Goal: Task Accomplishment & Management: Manage account settings

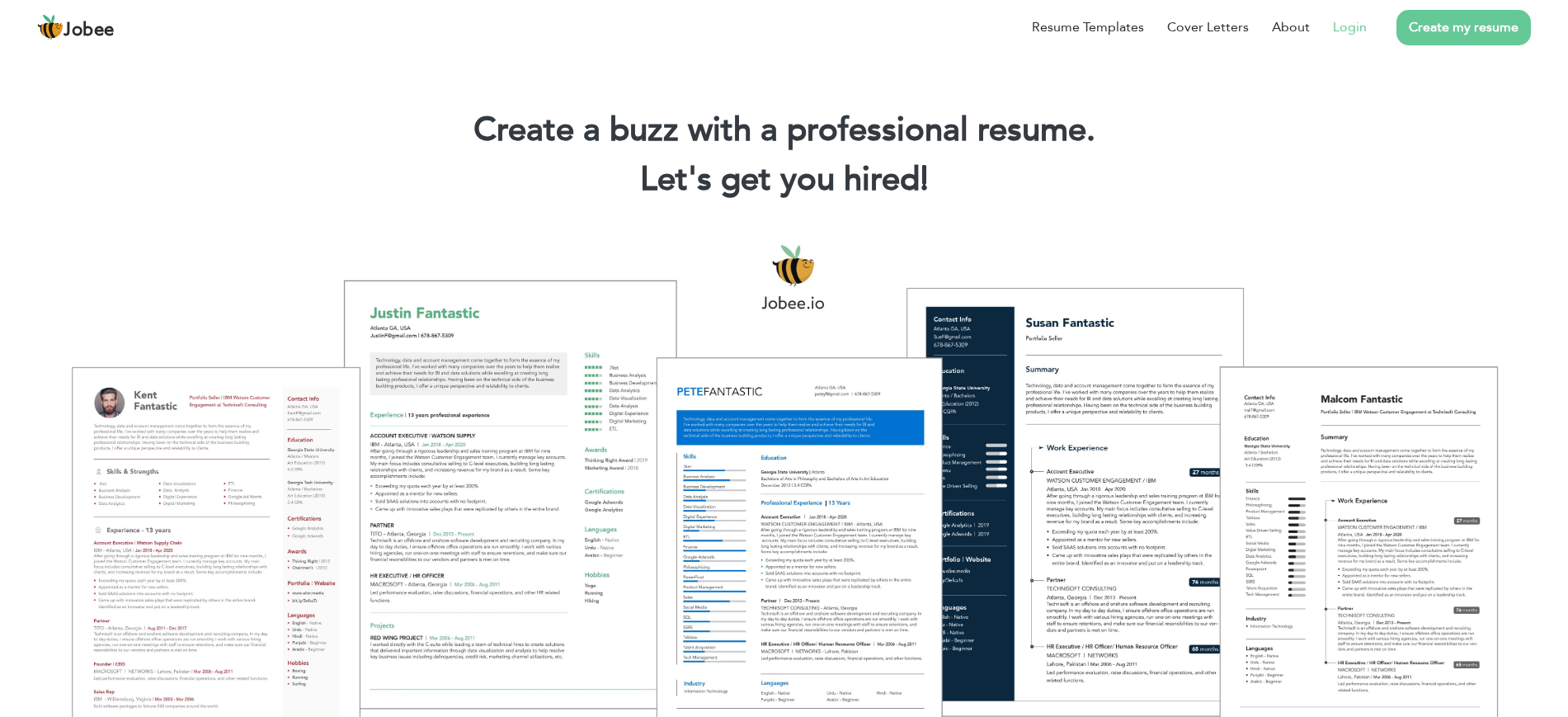
click at [1350, 25] on link "Login" at bounding box center [1350, 27] width 34 height 20
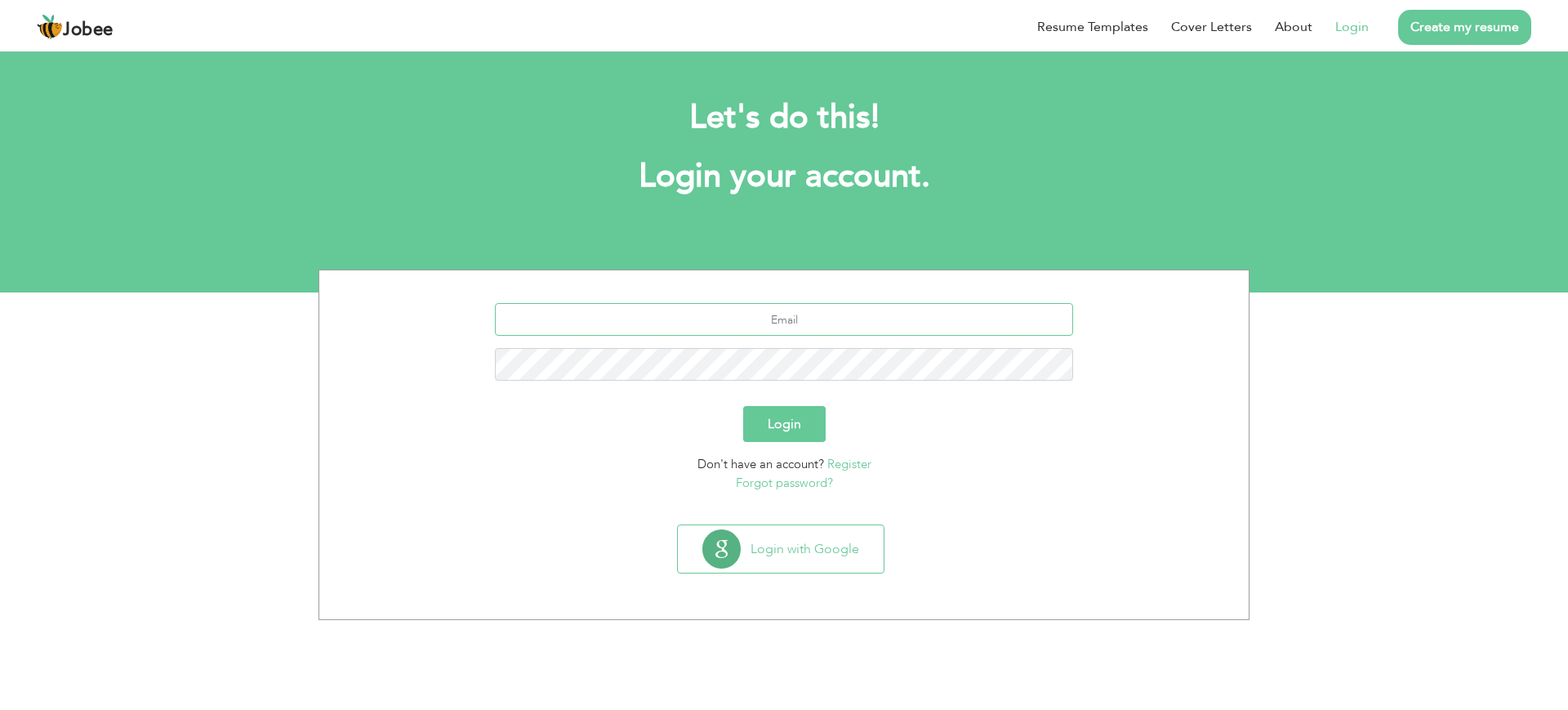
click at [803, 322] on input "text" at bounding box center [784, 319] width 579 height 33
type input "[EMAIL_ADDRESS][DOMAIN_NAME]"
click at [927, 345] on div "abdullahktk760@gmail.com" at bounding box center [783, 348] width 904 height 90
click at [782, 411] on button "Login" at bounding box center [784, 424] width 83 height 36
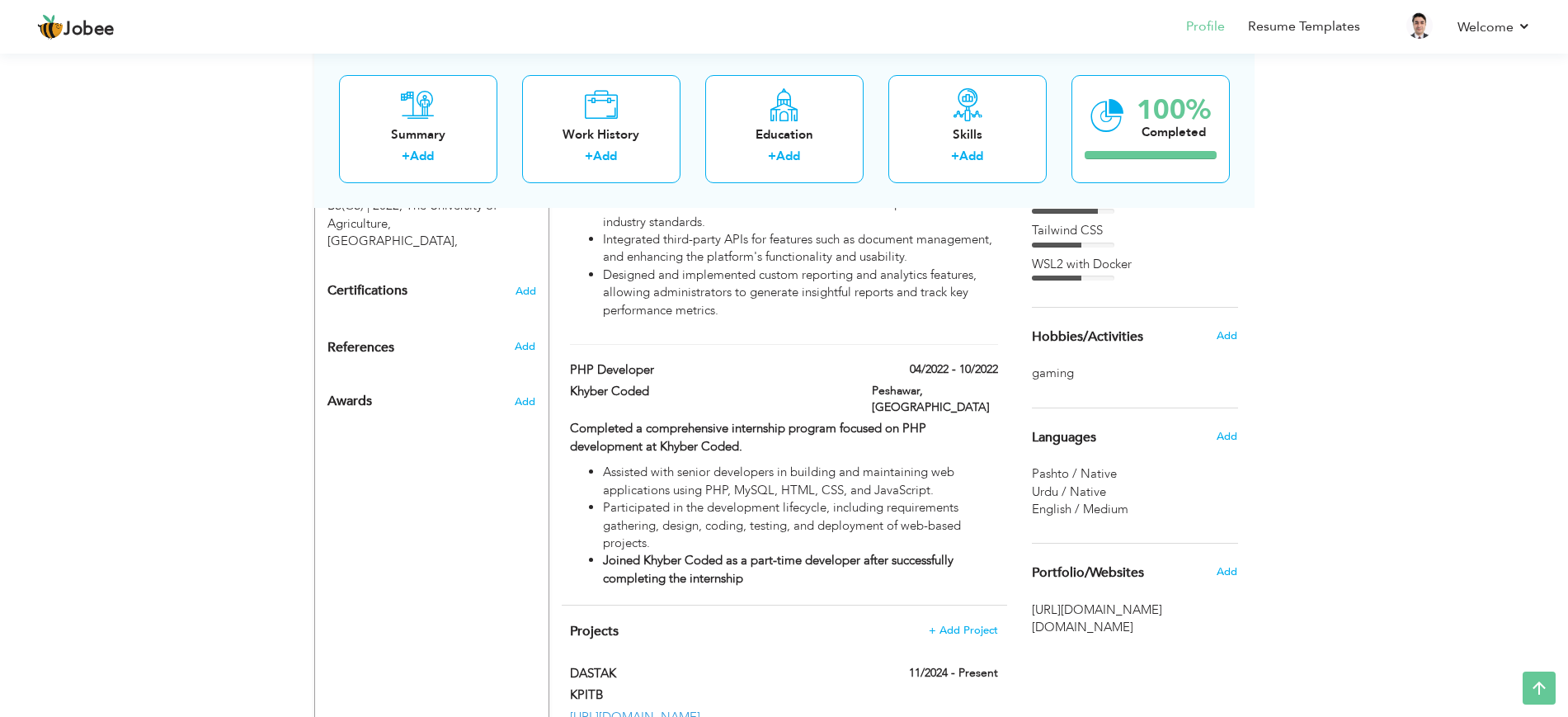
scroll to position [748, 0]
click at [931, 362] on label "04/2022 - 10/2022" at bounding box center [948, 370] width 100 height 16
type input "PHP Developer"
type input "Khyber Coded"
type input "04/2022"
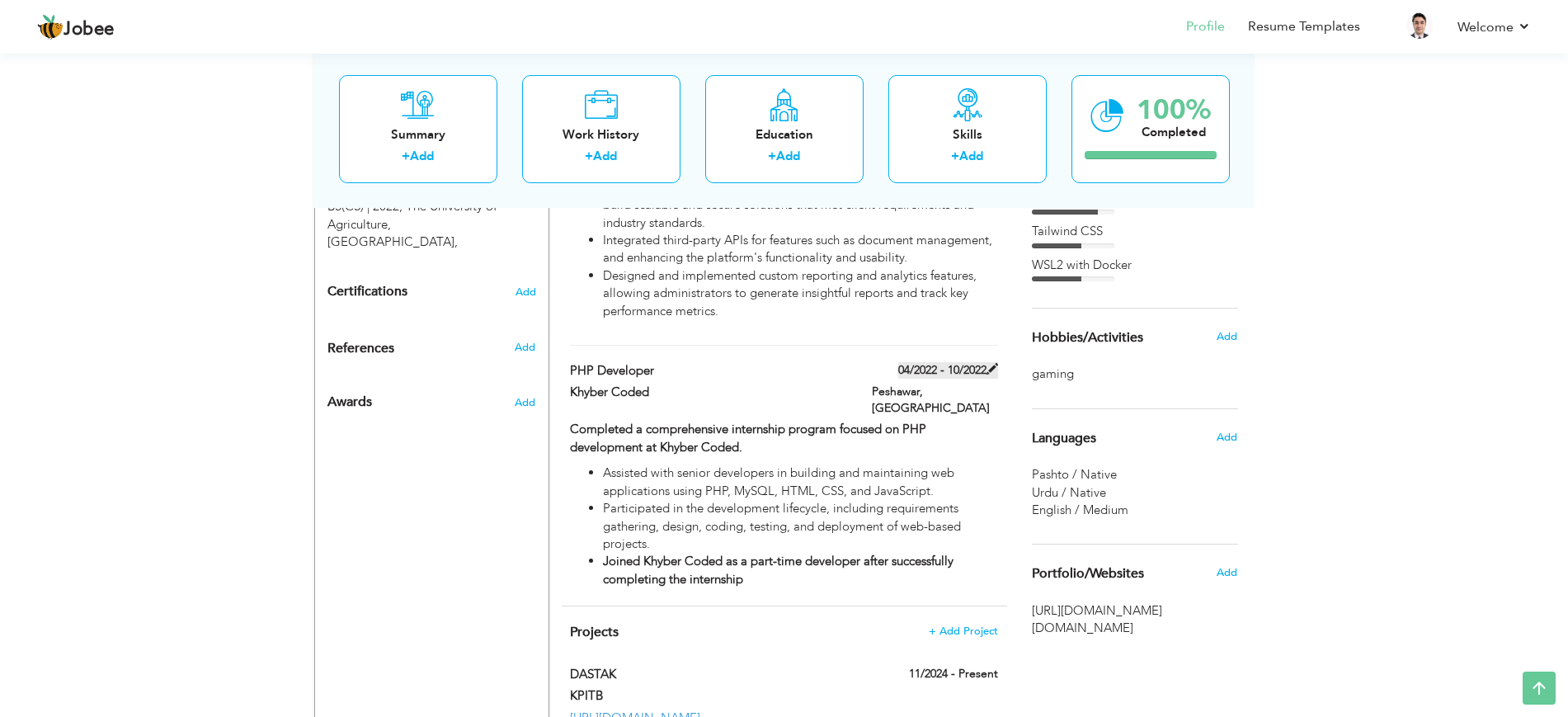
type input "10/2022"
type input "[GEOGRAPHIC_DATA]"
type input "Peshawar"
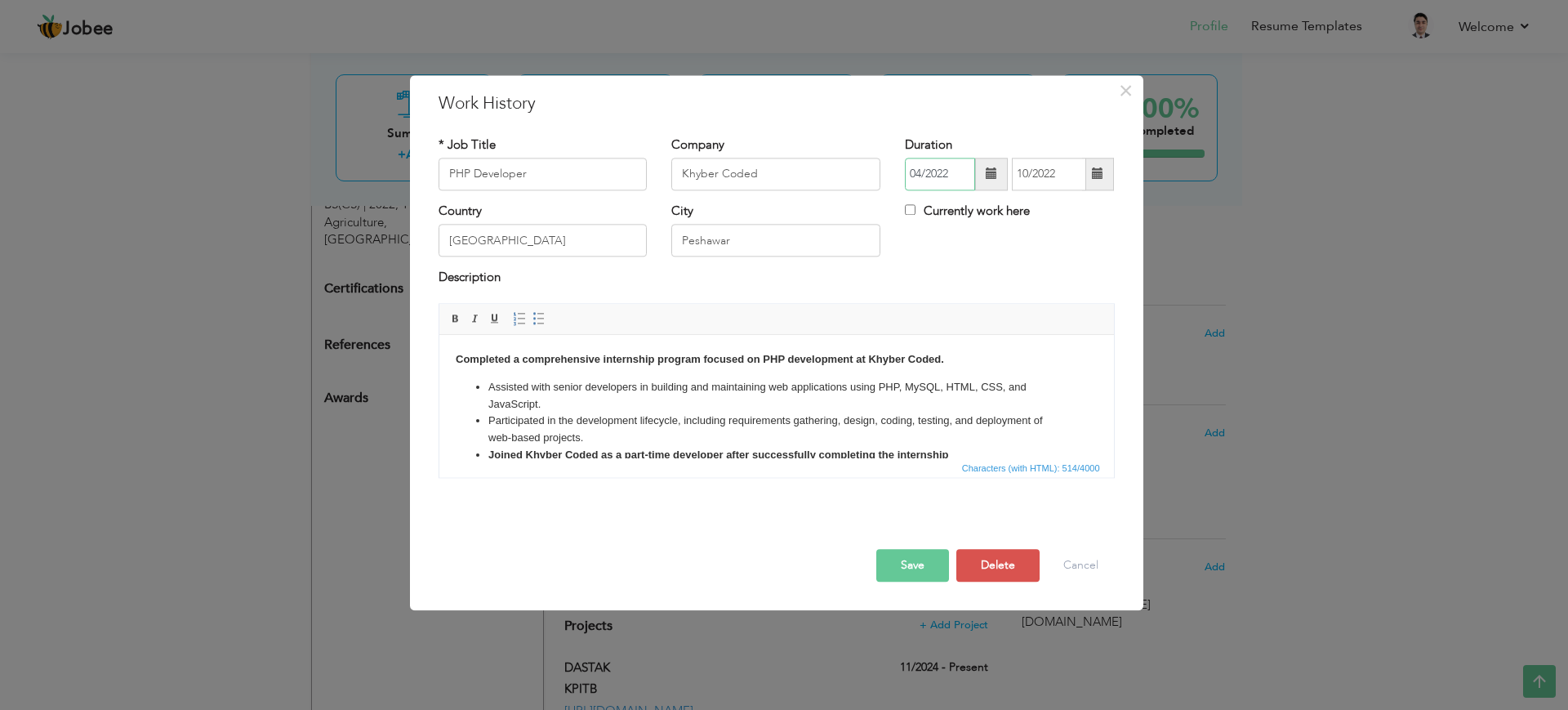
click at [945, 167] on input "04/2022" at bounding box center [939, 174] width 70 height 33
click at [950, 171] on input "04/2022" at bounding box center [939, 174] width 70 height 33
type input "04/2020"
click at [915, 566] on button "Save" at bounding box center [912, 564] width 72 height 33
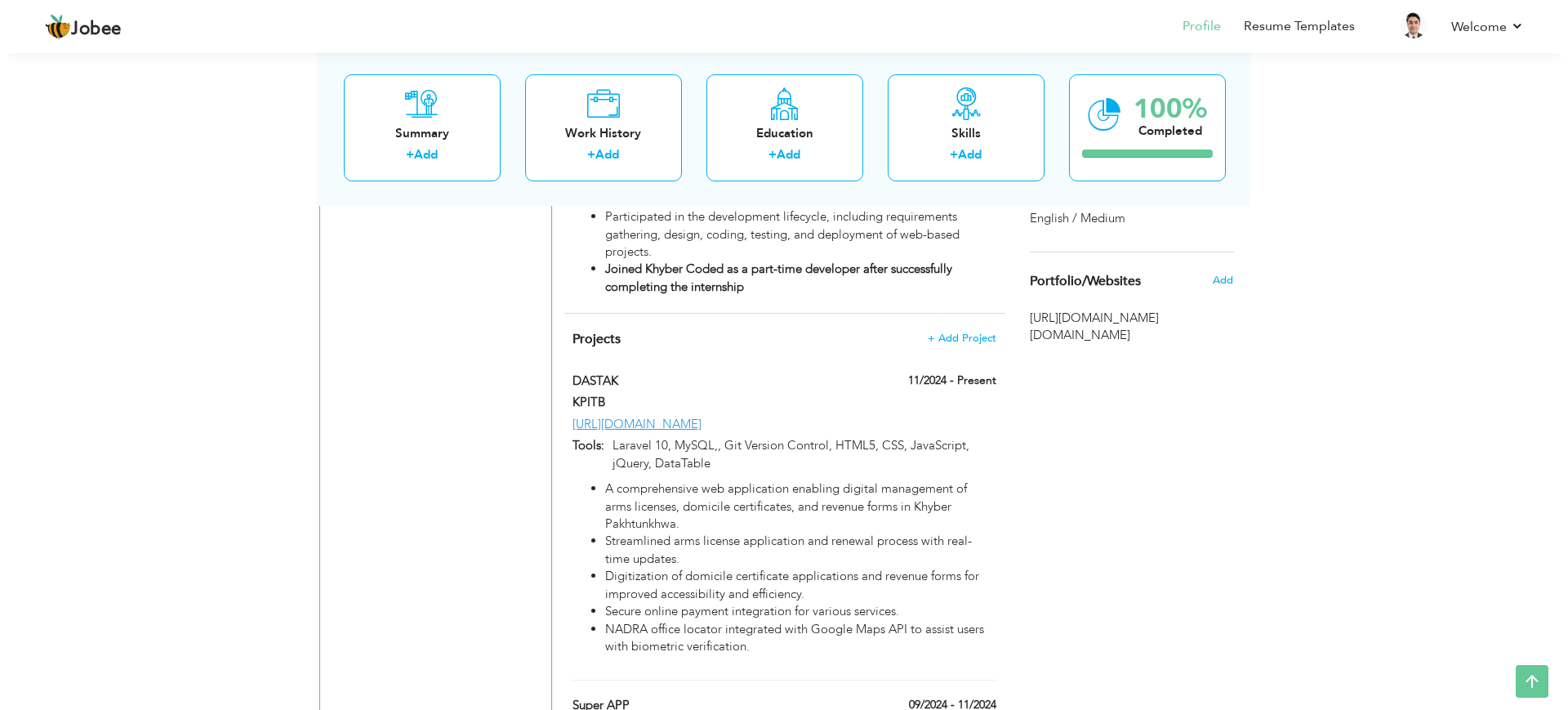
scroll to position [990, 0]
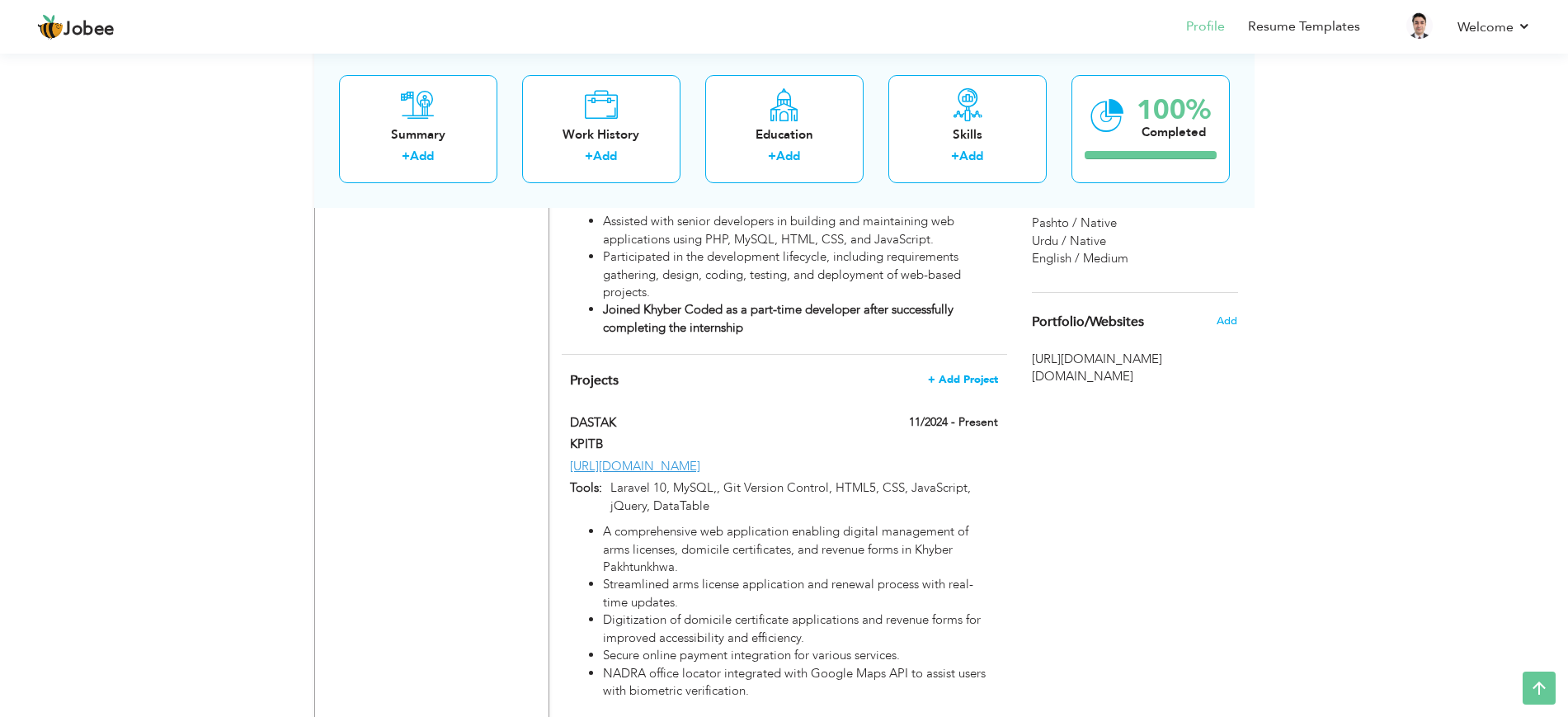
click at [956, 374] on span "+ Add Project" at bounding box center [963, 379] width 70 height 11
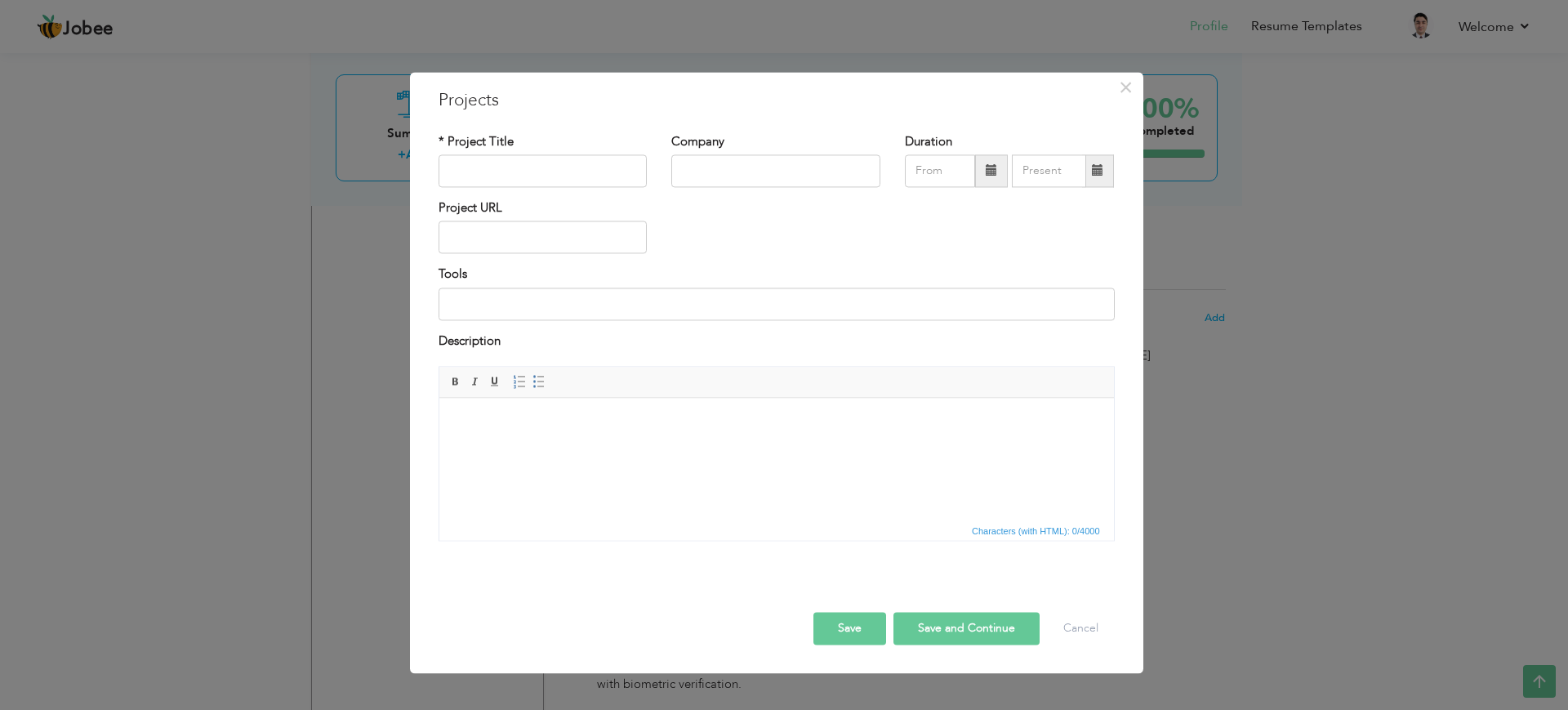
drag, startPoint x: 879, startPoint y: 535, endPoint x: 640, endPoint y: 410, distance: 269.7
click at [569, 163] on input "text" at bounding box center [543, 170] width 209 height 33
paste input "Automatic Transcript & Summarization System:"
type input "Automatic Transcript & Summarization System"
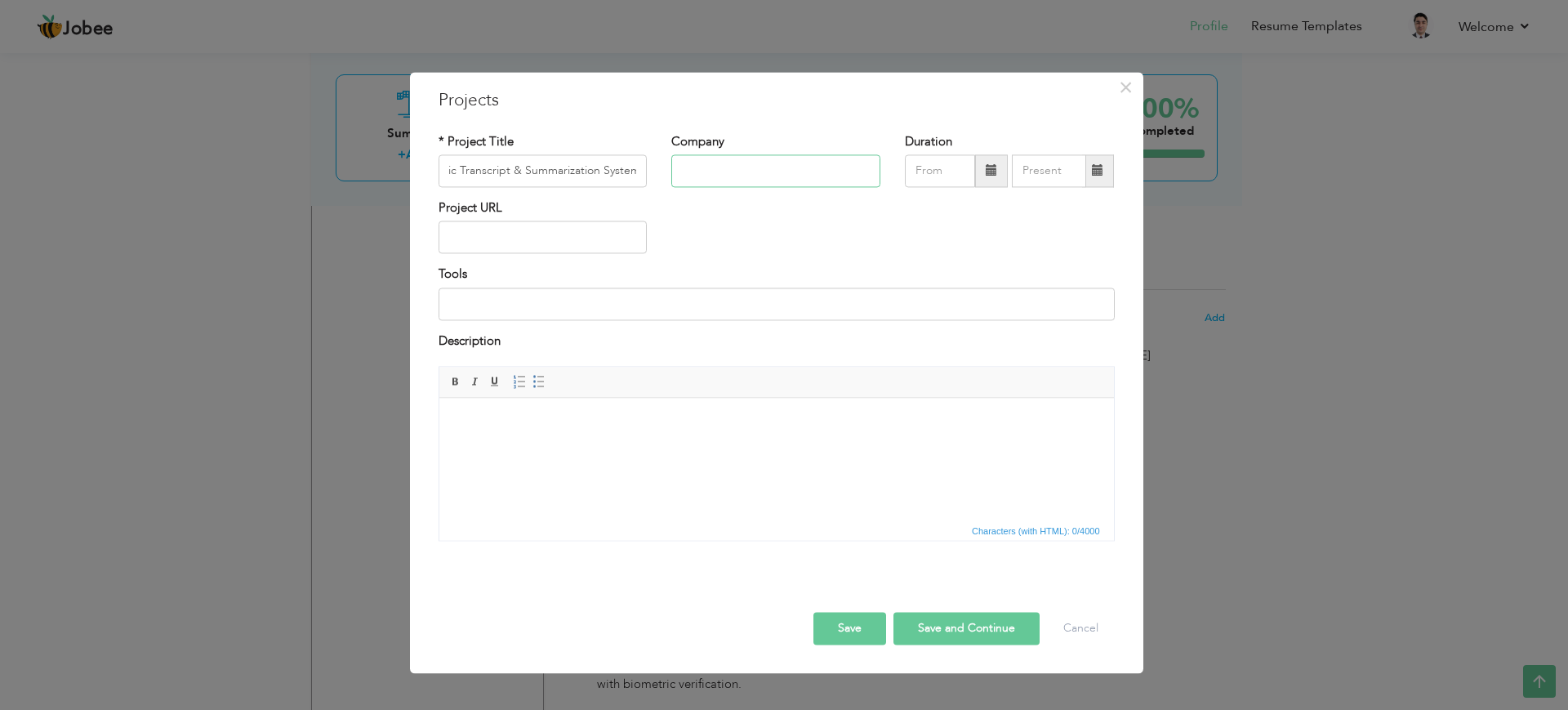
scroll to position [0, 0]
click at [708, 180] on input "text" at bounding box center [776, 170] width 209 height 33
type input "Client"
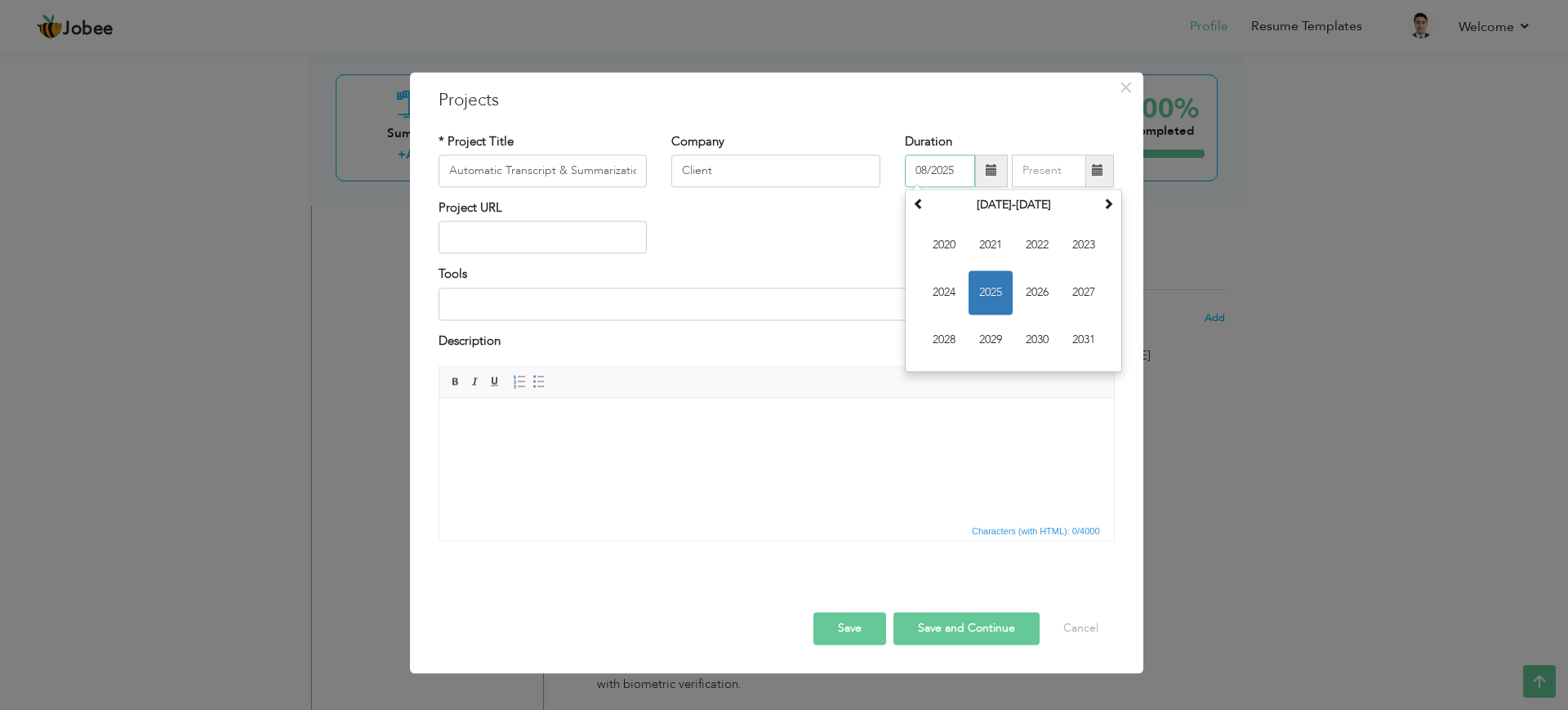
click at [938, 170] on input "08/2025" at bounding box center [939, 170] width 70 height 33
click at [924, 178] on input "08/2025" at bounding box center [939, 170] width 70 height 33
click at [984, 167] on span at bounding box center [991, 170] width 33 height 33
click at [991, 286] on span "2025" at bounding box center [990, 292] width 44 height 44
click at [1025, 252] on span "Mar" at bounding box center [1037, 244] width 44 height 44
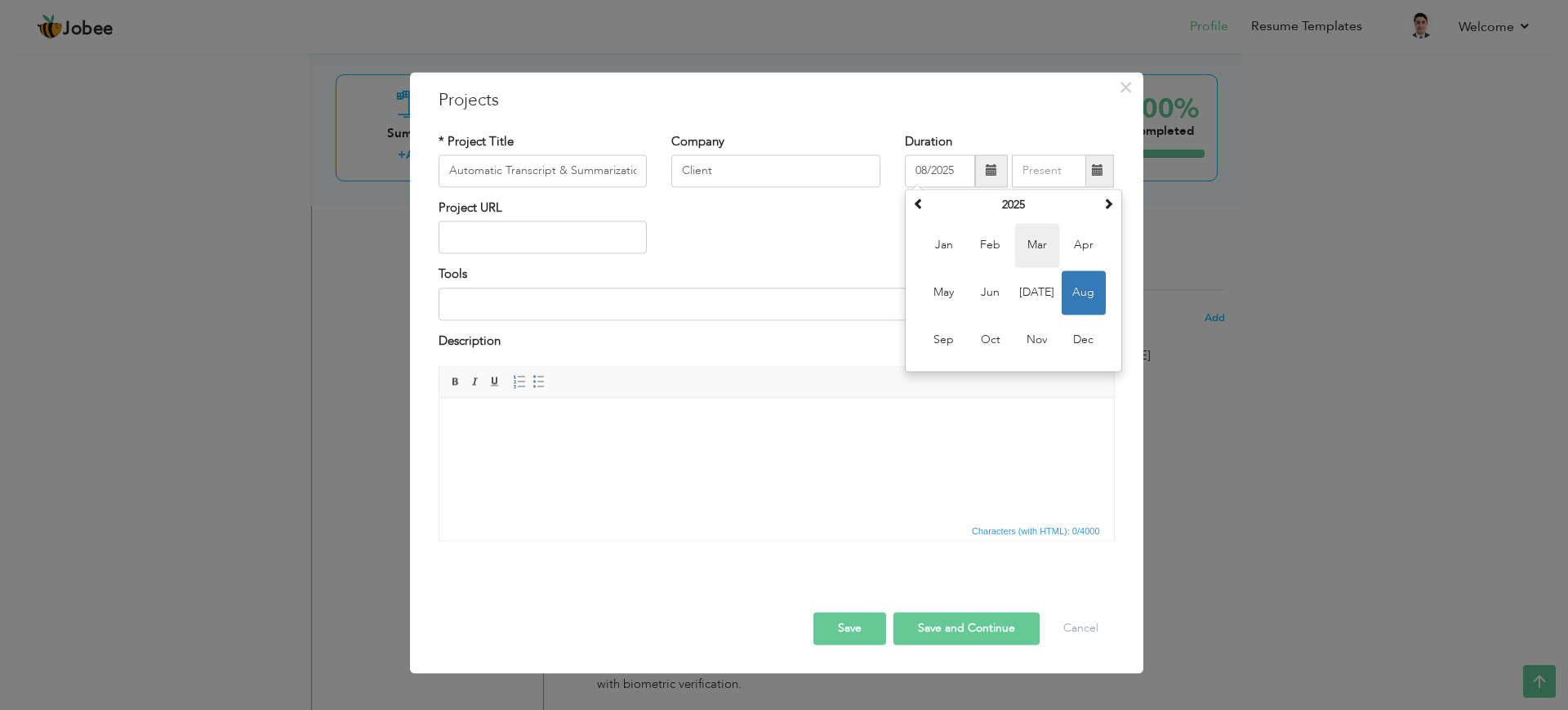
type input "03/2025"
click at [1107, 161] on span at bounding box center [1098, 170] width 32 height 33
type input "08/2025"
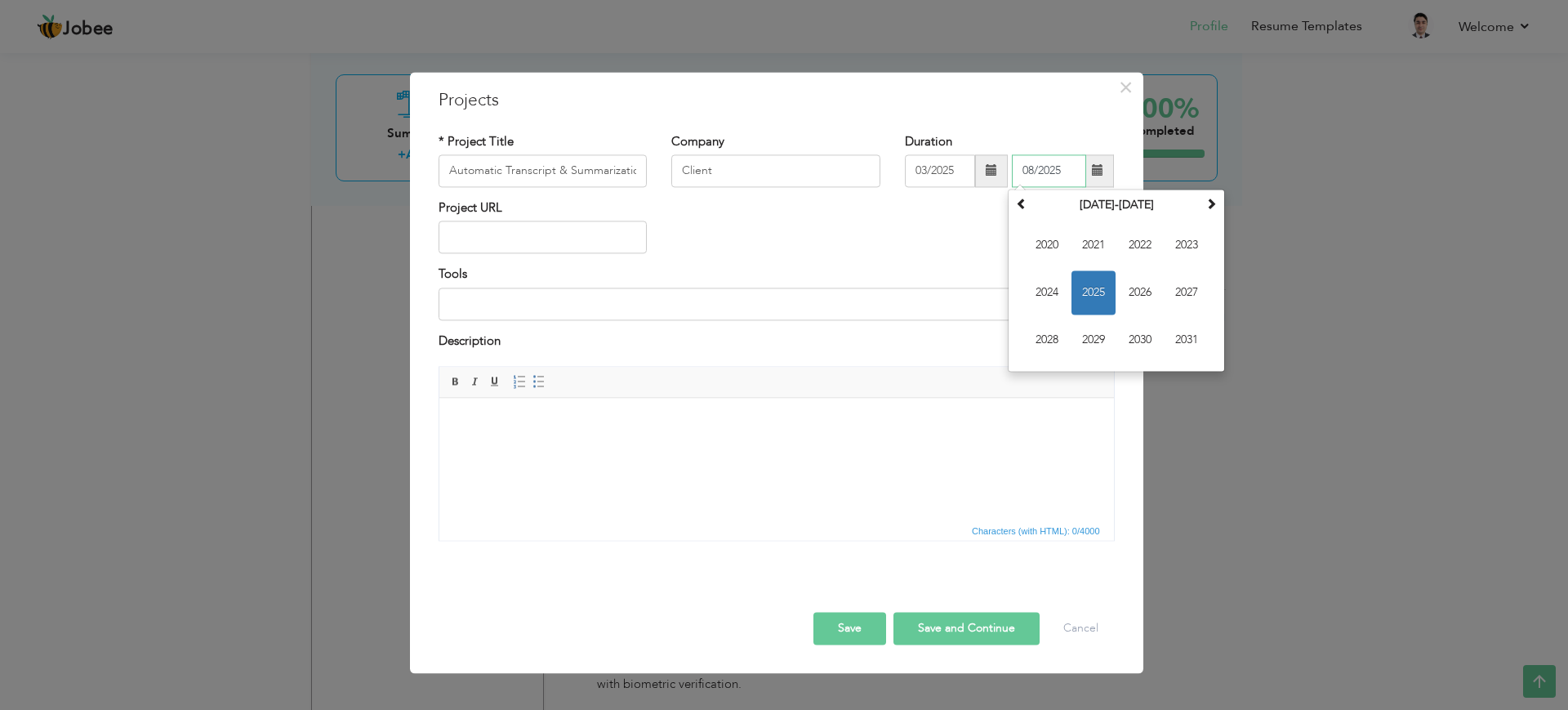
click at [1099, 288] on span "2025" at bounding box center [1093, 292] width 44 height 44
click at [1191, 294] on span "Aug" at bounding box center [1186, 292] width 44 height 44
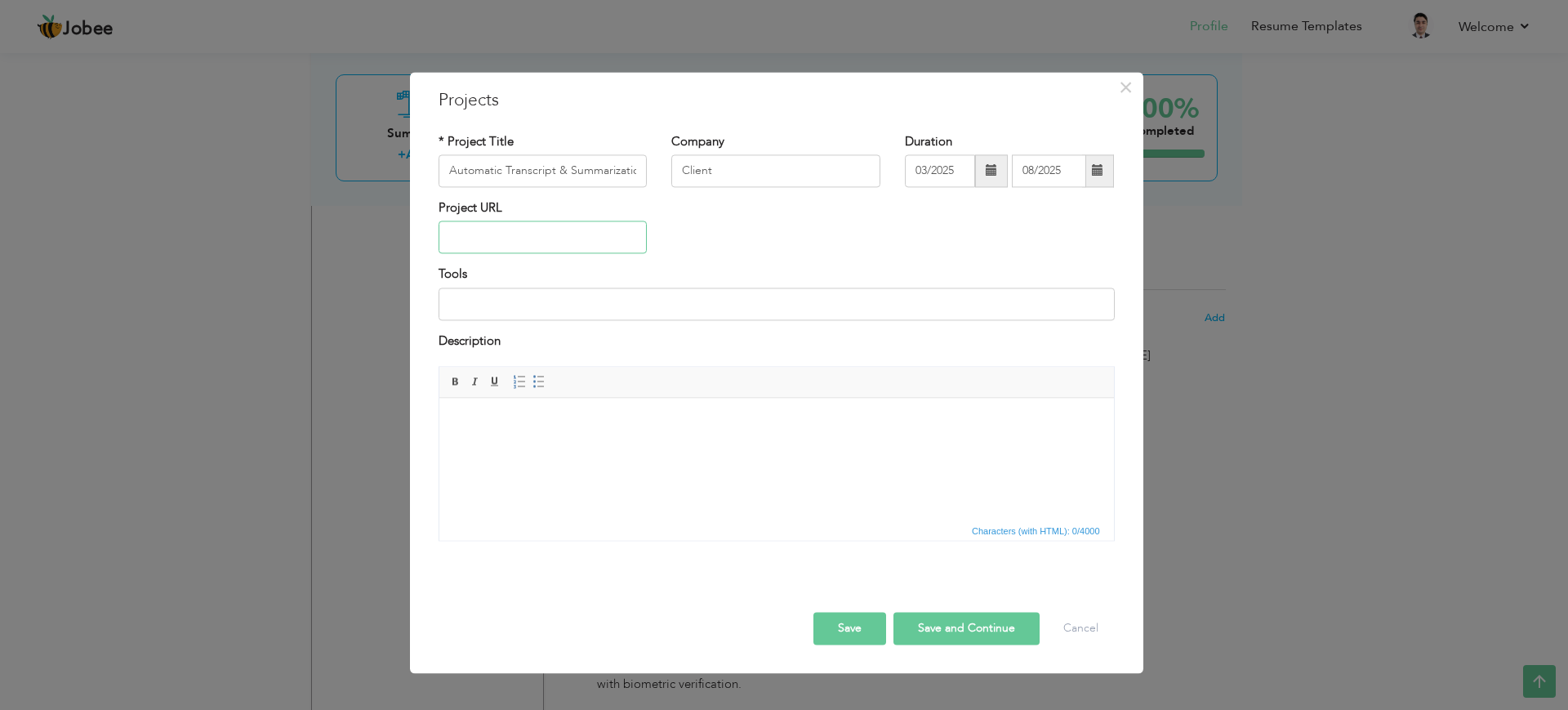
click at [572, 228] on input "text" at bounding box center [543, 238] width 209 height 33
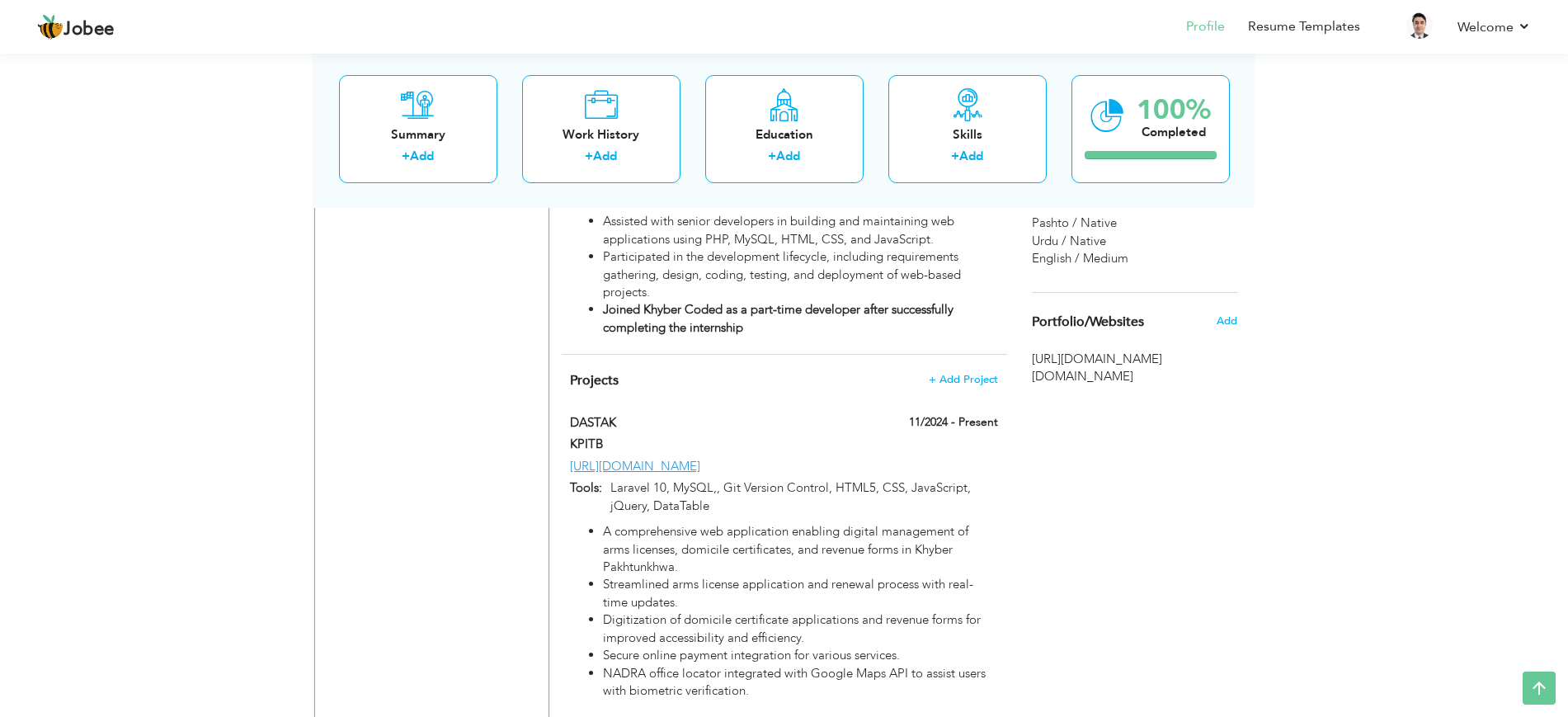
click at [967, 374] on span "+ Add Project" at bounding box center [963, 379] width 70 height 11
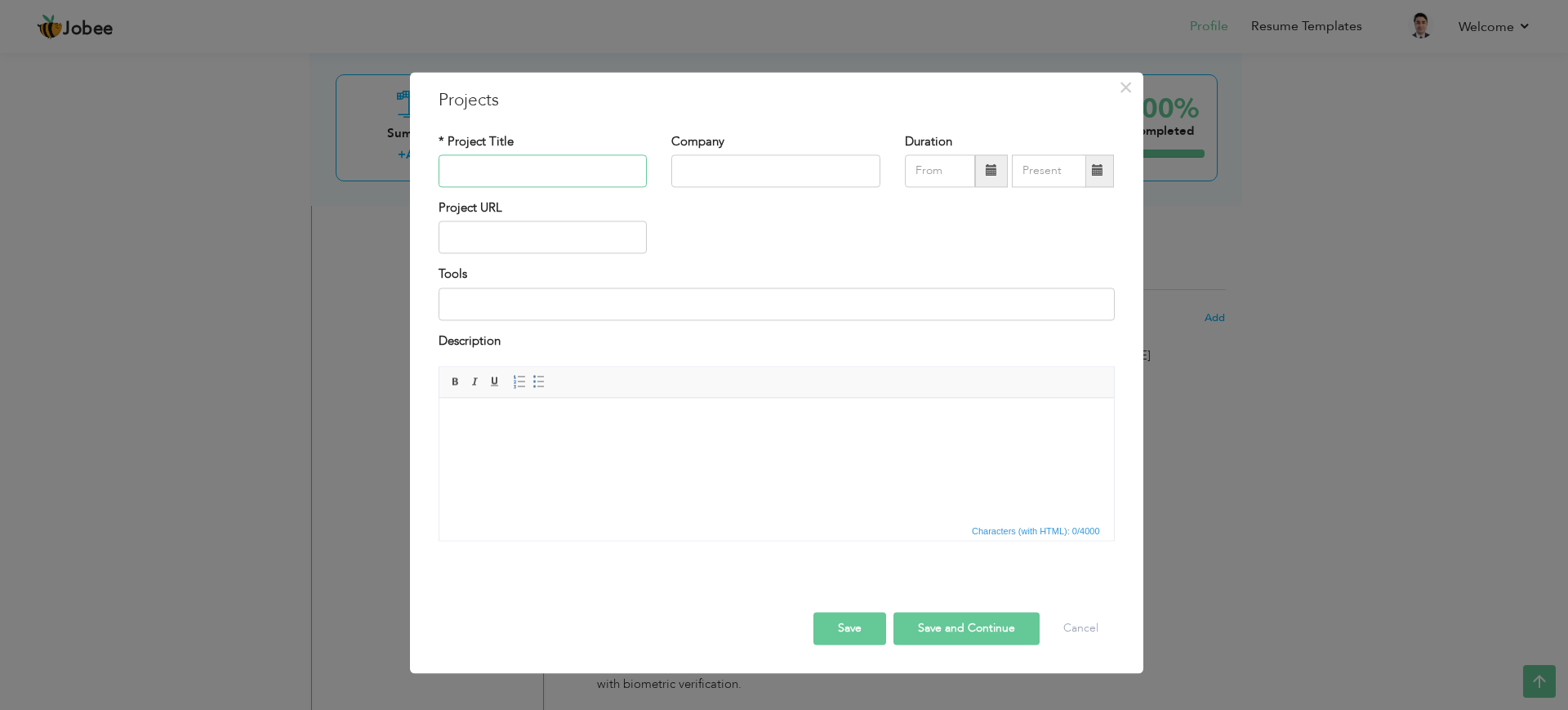
paste input "Automatic Audio Transcript & Summarization Platform"
type input "Automatic Audio Transcript & Summarization Platform"
click at [756, 154] on input "text" at bounding box center [776, 170] width 209 height 33
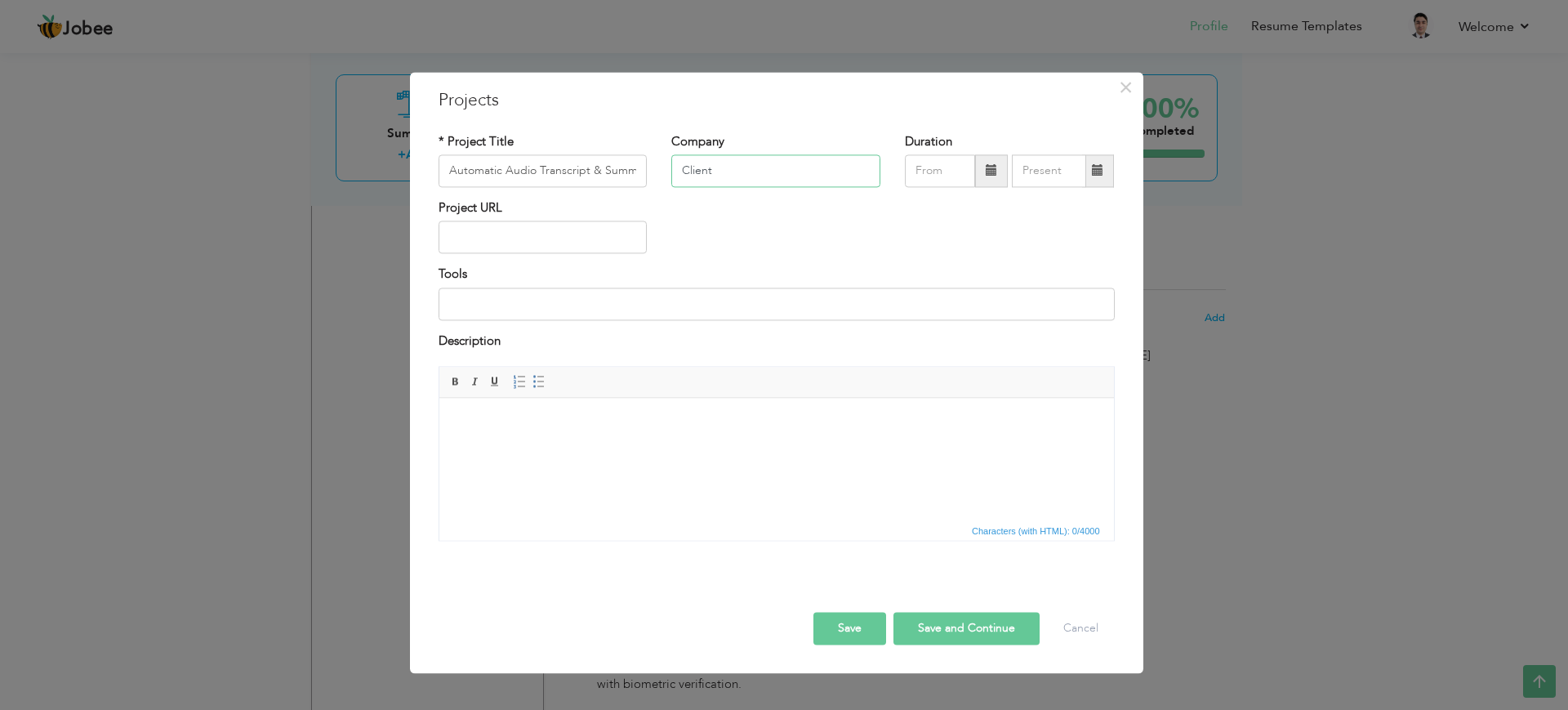
type input "Client"
click at [988, 169] on span at bounding box center [992, 171] width 11 height 11
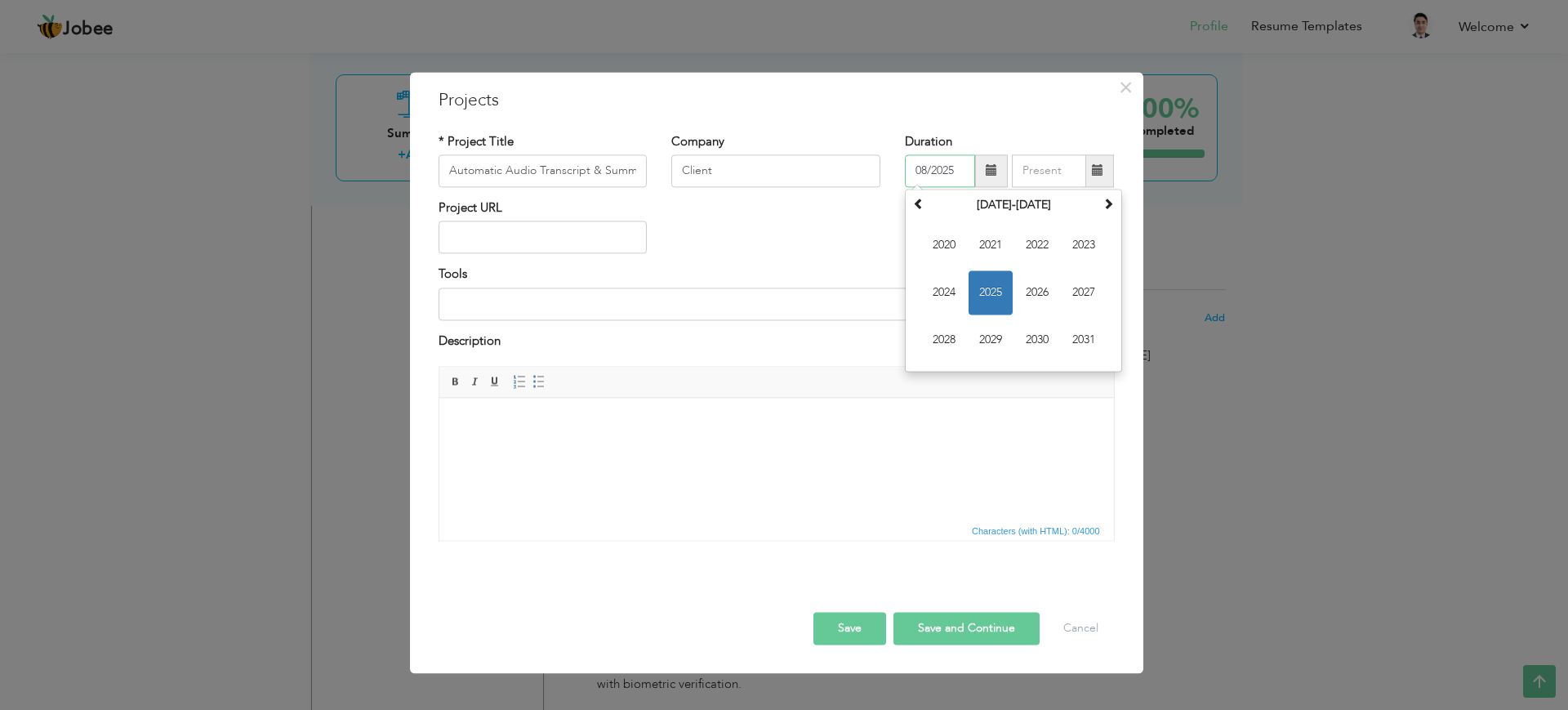
click at [1006, 295] on span "2025" at bounding box center [990, 292] width 44 height 44
click at [1031, 242] on span "Mar" at bounding box center [1037, 244] width 44 height 44
type input "03/2025"
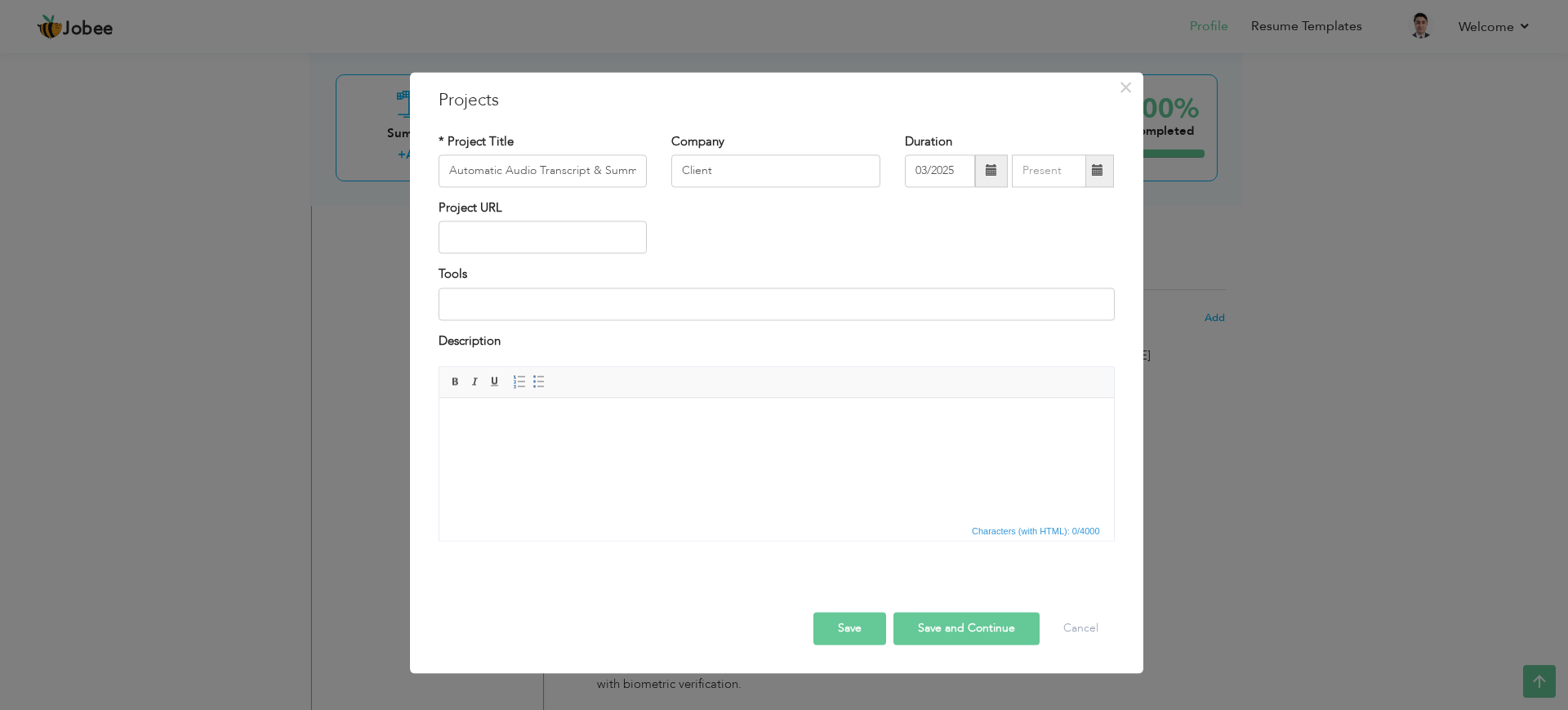
click at [1117, 170] on div "Duration 03/2025" at bounding box center [1008, 166] width 234 height 66
click at [1104, 170] on span at bounding box center [1098, 170] width 32 height 33
type input "08/2025"
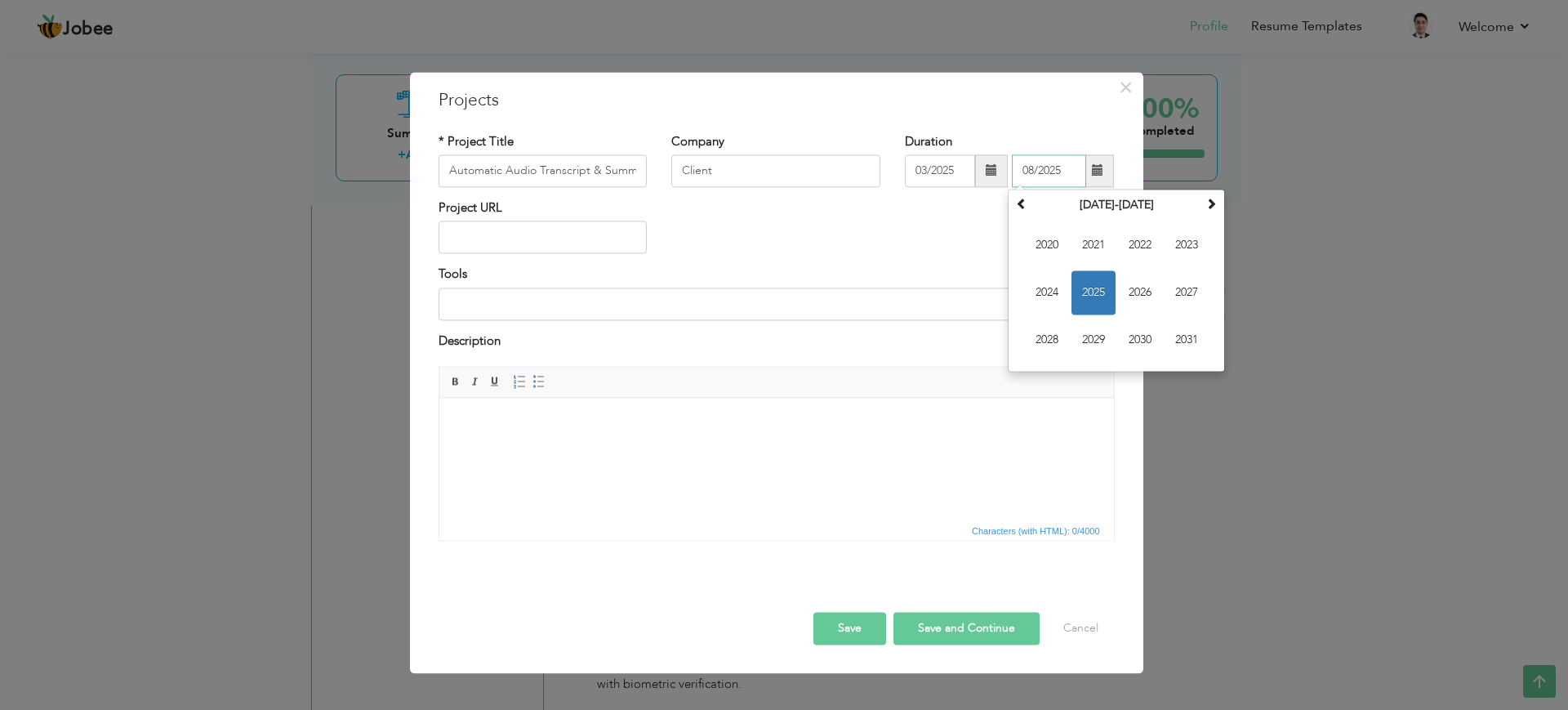
click at [1088, 298] on span "2025" at bounding box center [1093, 292] width 44 height 44
click at [1176, 295] on span "Aug" at bounding box center [1186, 292] width 44 height 44
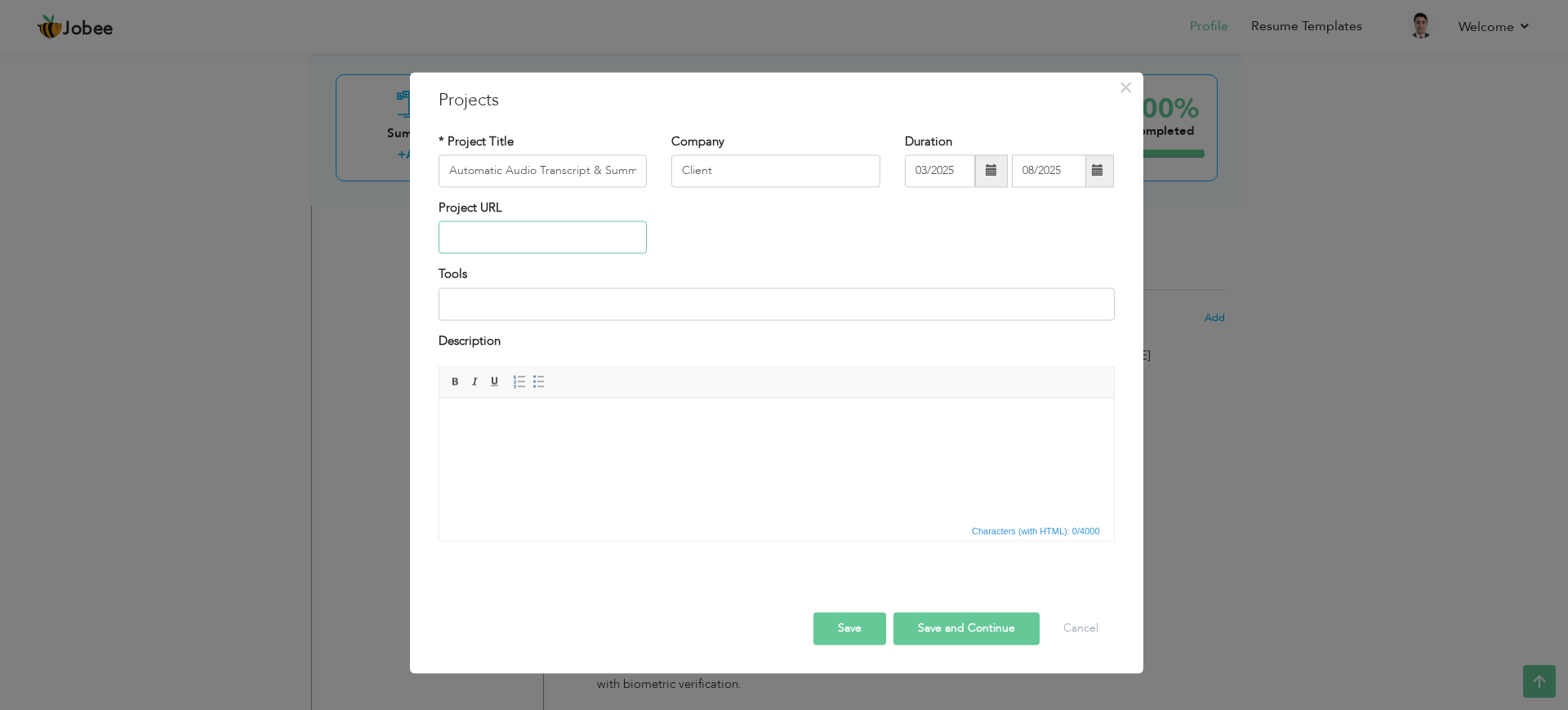
click at [588, 226] on input "text" at bounding box center [543, 238] width 209 height 33
click at [521, 295] on input at bounding box center [776, 303] width 676 height 33
click at [923, 307] on input "Laravel 10, MySQL,, Git Version Control, HTML5, CSS, JavaScript, jQuery, DataTa…" at bounding box center [776, 303] width 676 height 33
drag, startPoint x: 923, startPoint y: 307, endPoint x: 307, endPoint y: 268, distance: 617.2
click at [307, 268] on div "× Projects * Project Title Automatic Audio Transcript & Summarization Platform …" at bounding box center [784, 355] width 1568 height 710
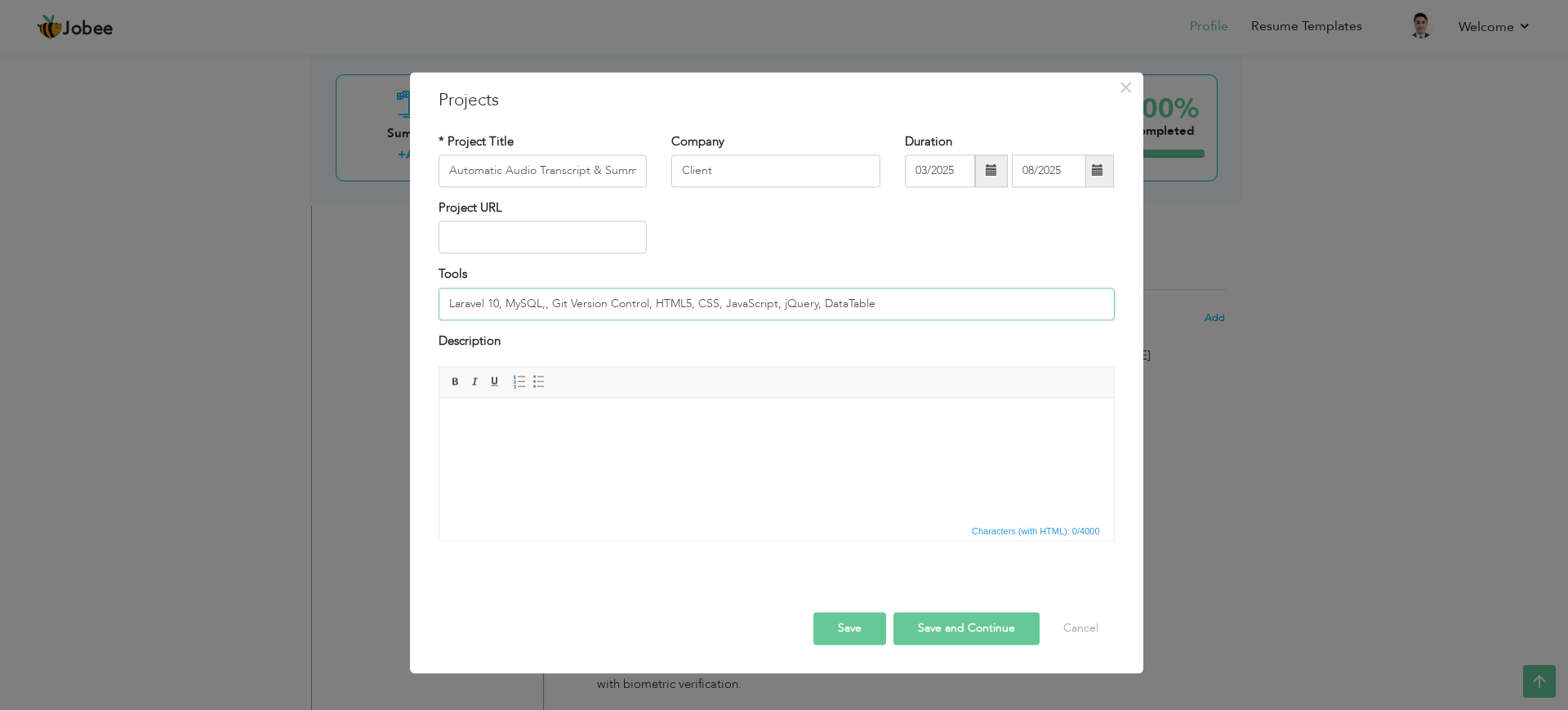
paste input "2, Vue.js, Inertia.js, Tailwind CSS, WebSockets, TemperMonkey, AI Integration"
type input "Laravel 12, Vue.js, Inertia.js, Tailwind CSS, WebSockets, TemperMonkey, AI Inte…"
click at [617, 401] on html at bounding box center [776, 422] width 674 height 50
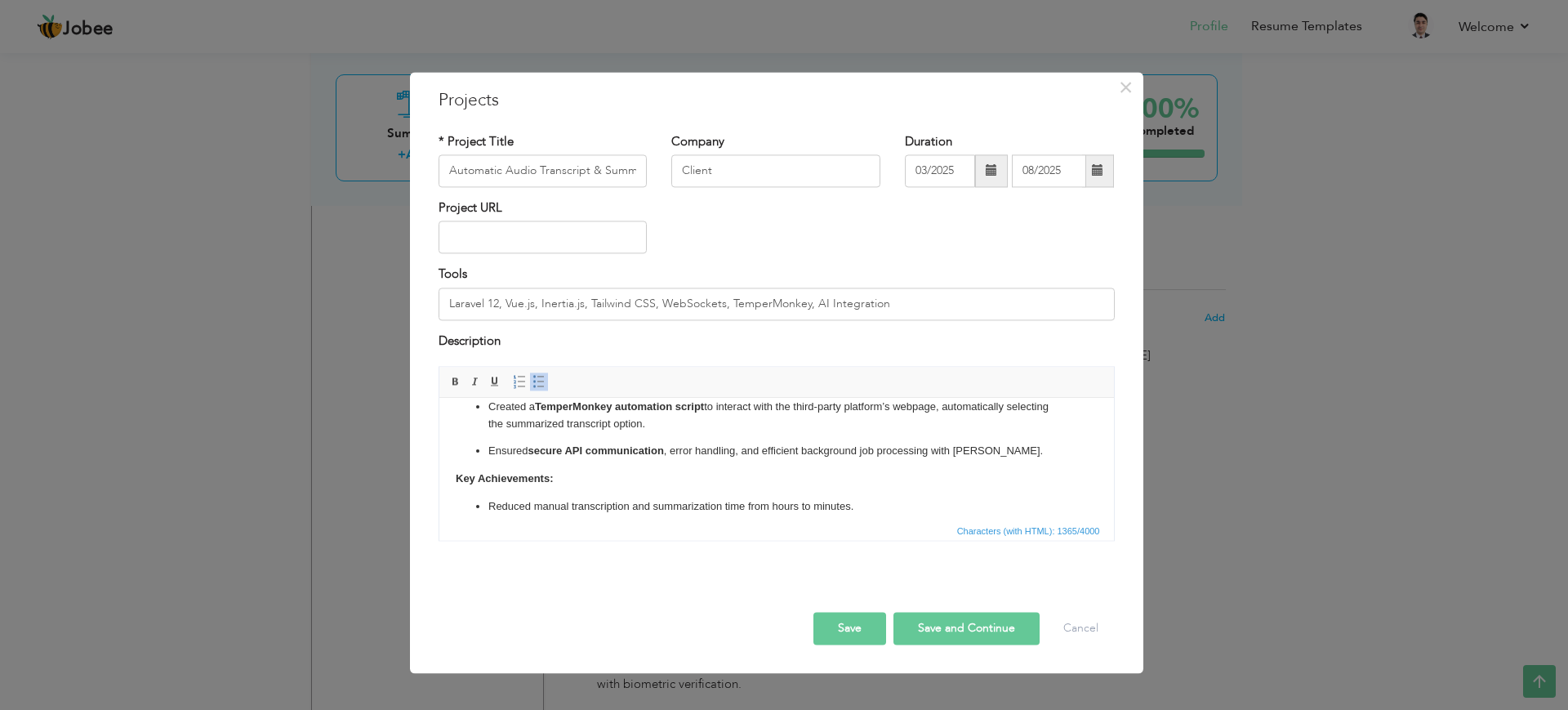
scroll to position [237, 0]
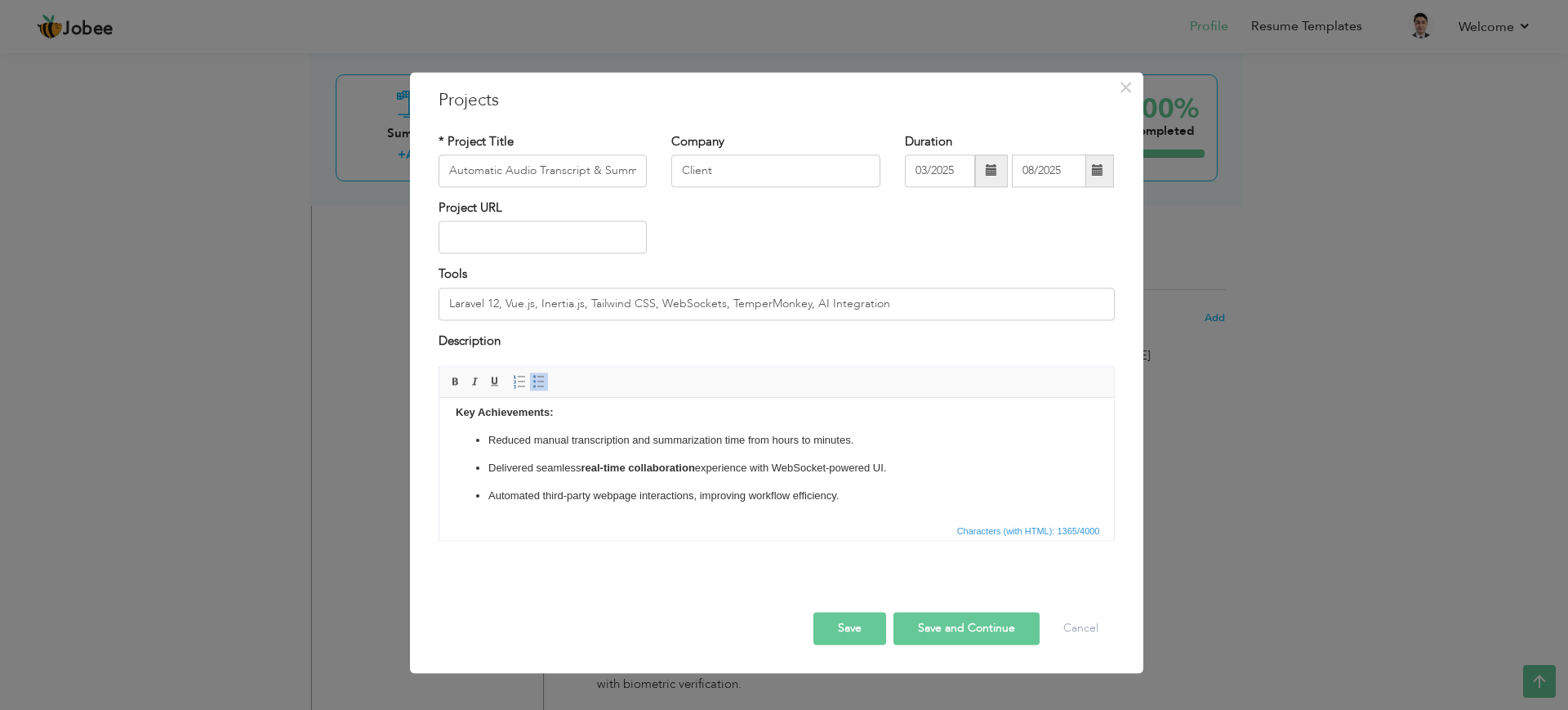
click at [921, 624] on button "Save and Continue" at bounding box center [966, 628] width 146 height 33
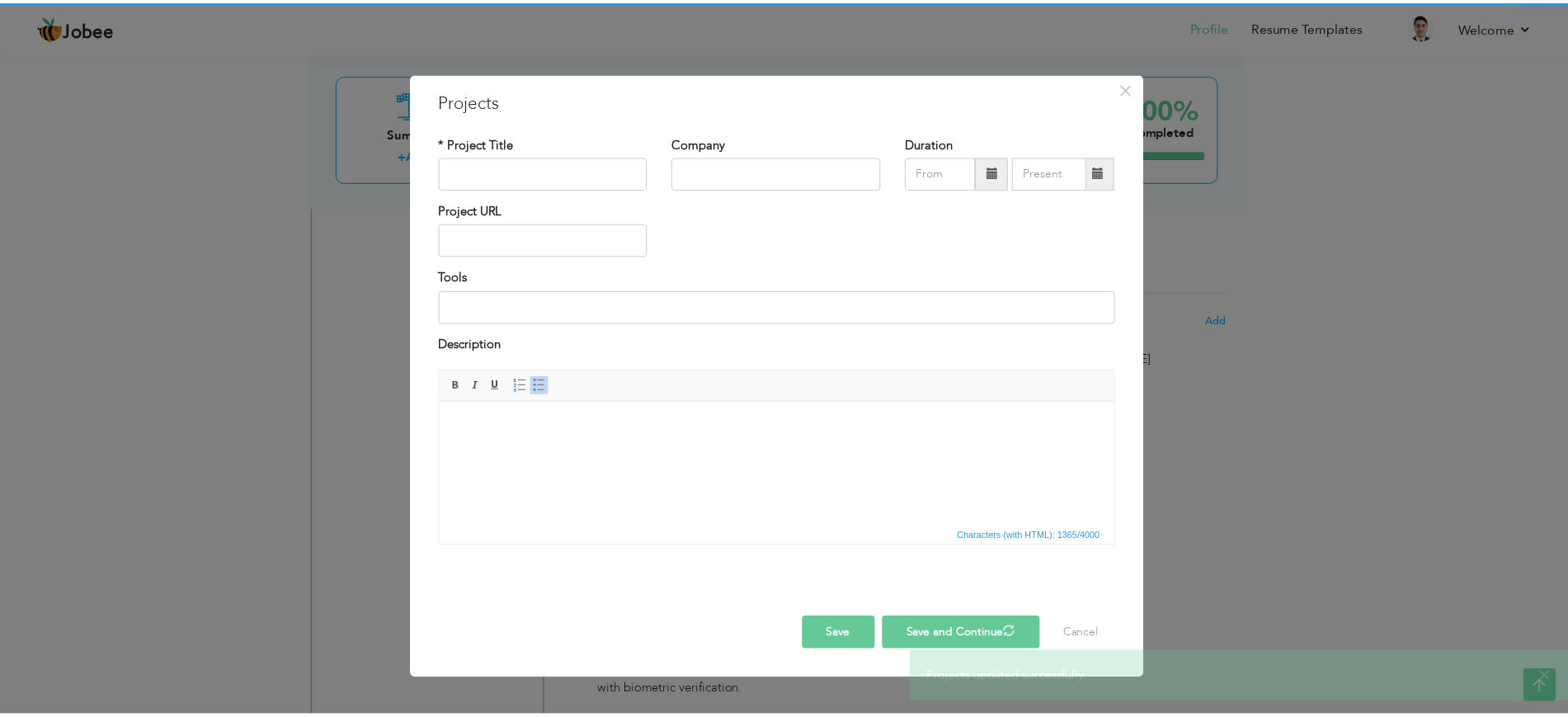
scroll to position [0, 0]
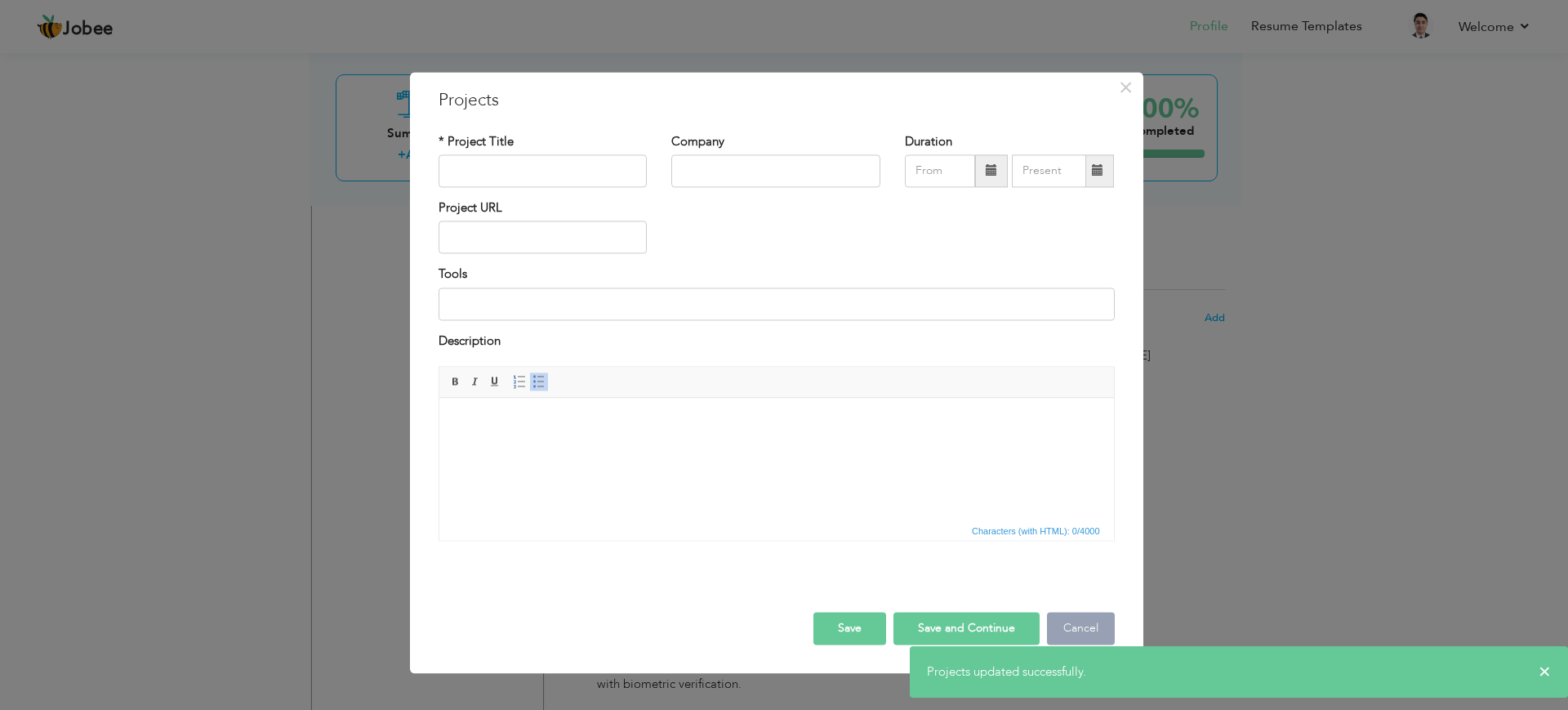
click at [1099, 631] on button "Cancel" at bounding box center [1081, 628] width 68 height 33
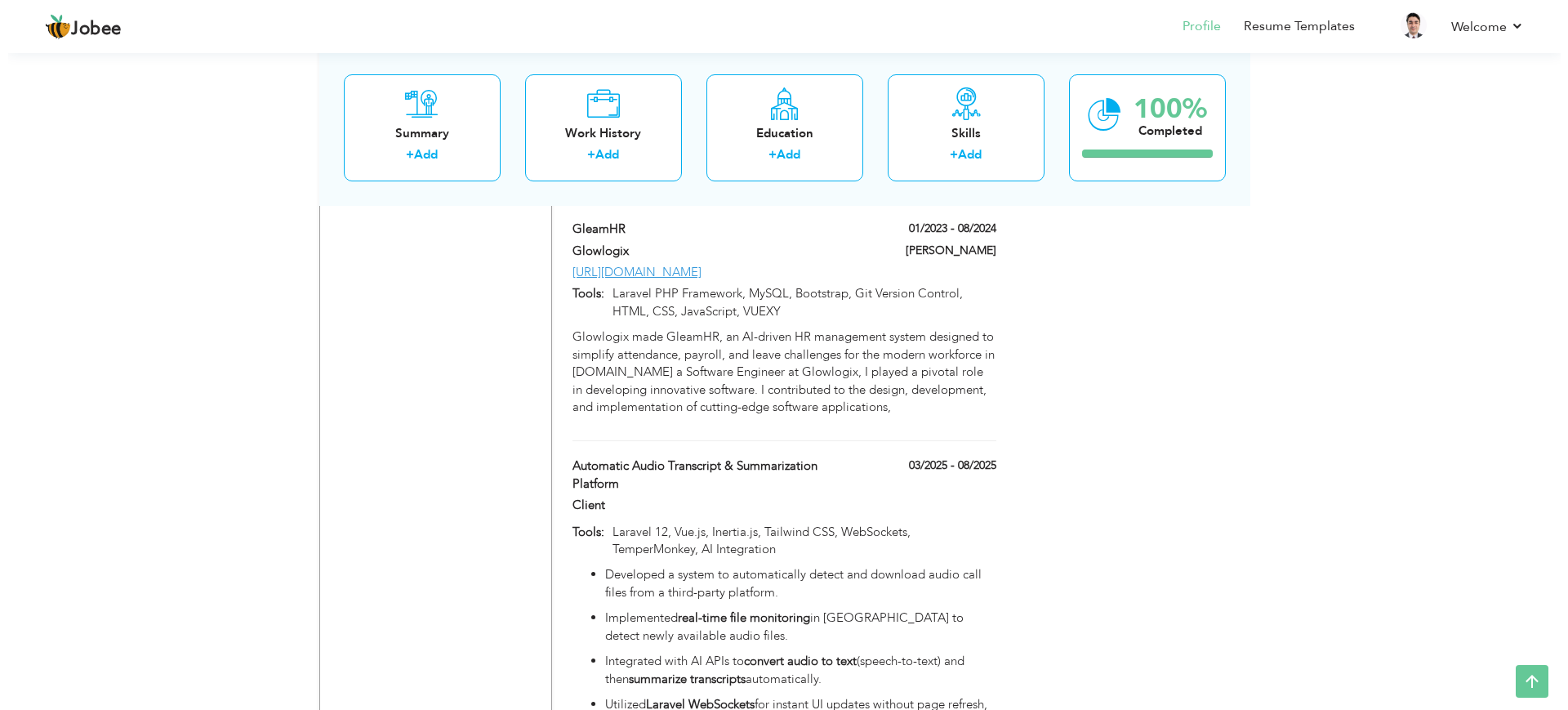
scroll to position [1841, 0]
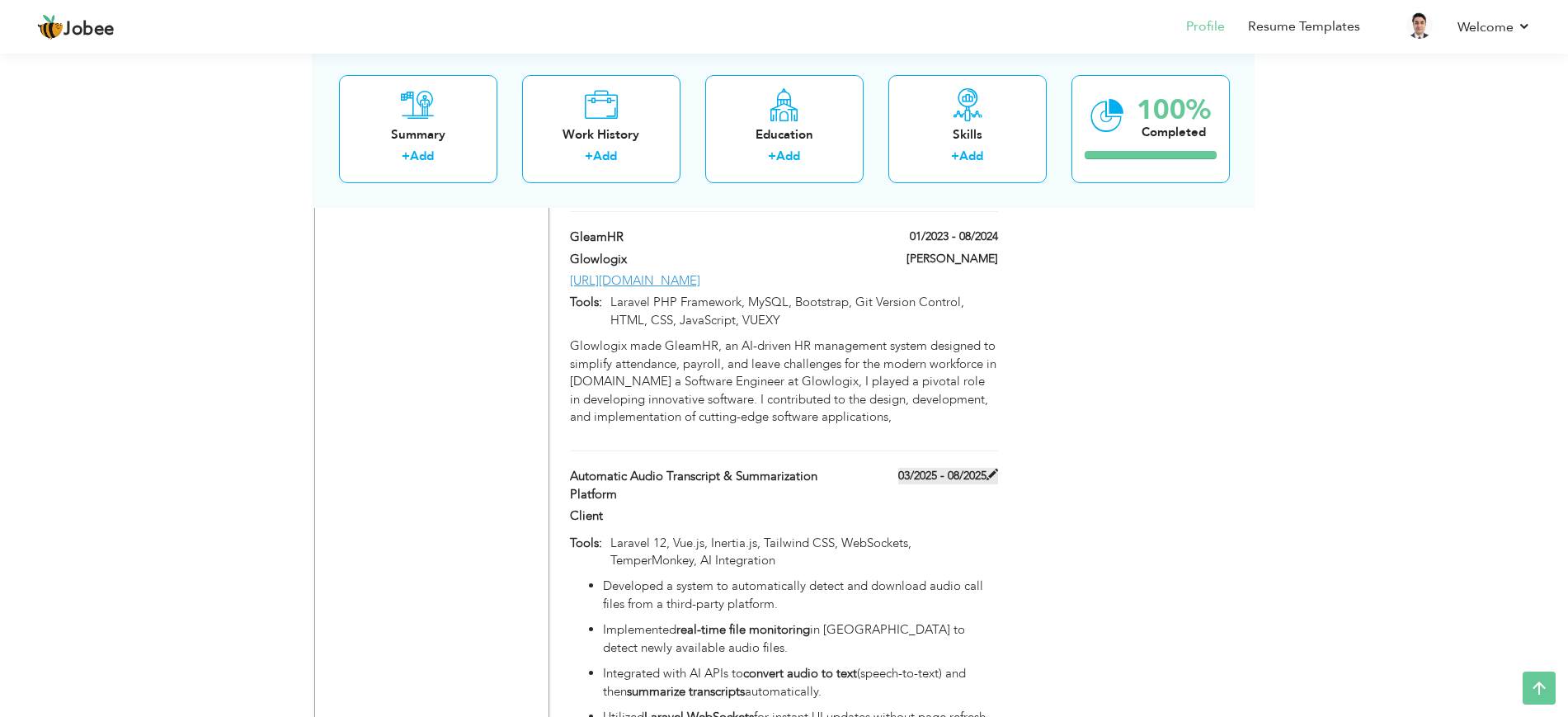
click at [968, 468] on label "03/2025 - 08/2025" at bounding box center [948, 475] width 100 height 16
type input "Automatic Audio Transcript & Summarization Platform"
type input "Client"
type input "03/2025"
type input "08/2025"
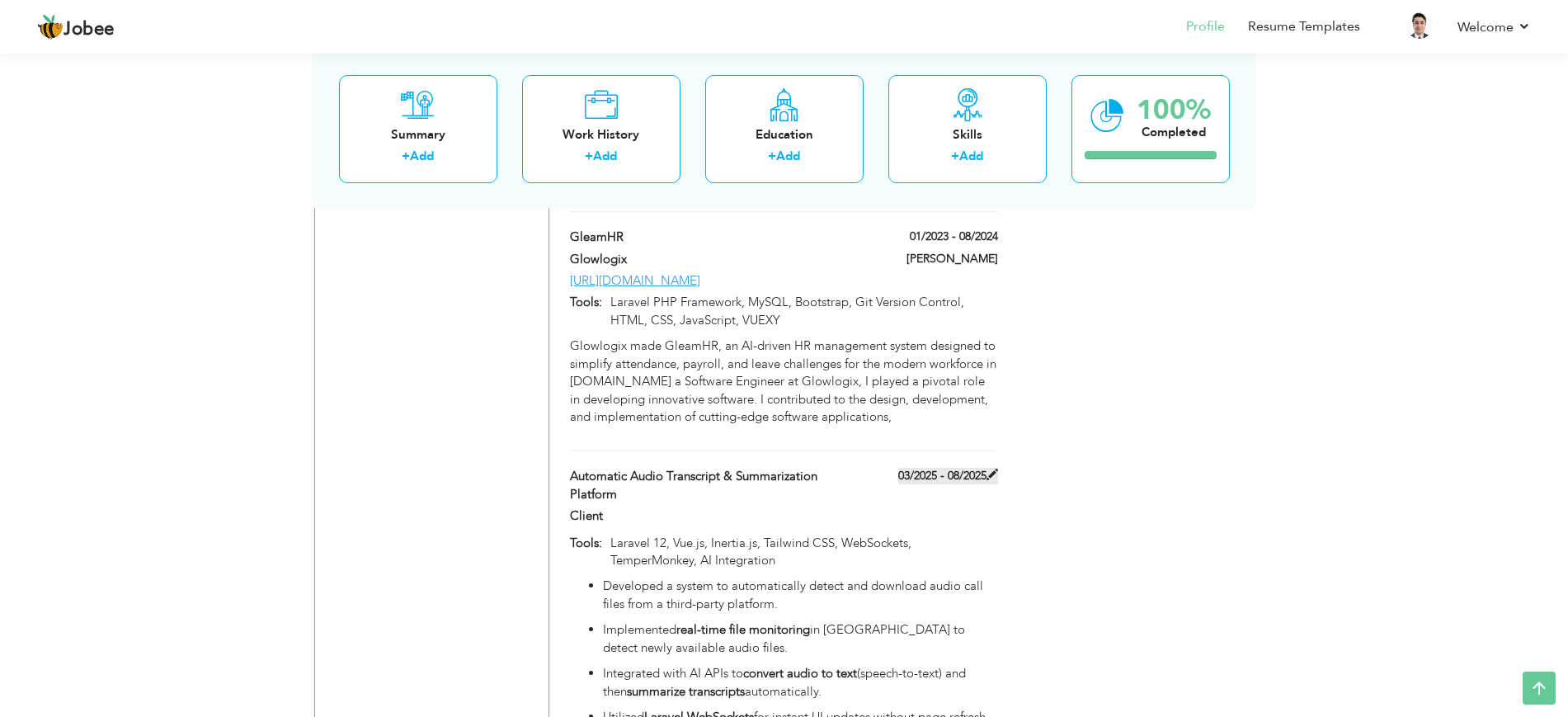
type input "Laravel 12, Vue.js, Inertia.js, Tailwind CSS, WebSockets, TemperMonkey, AI Inte…"
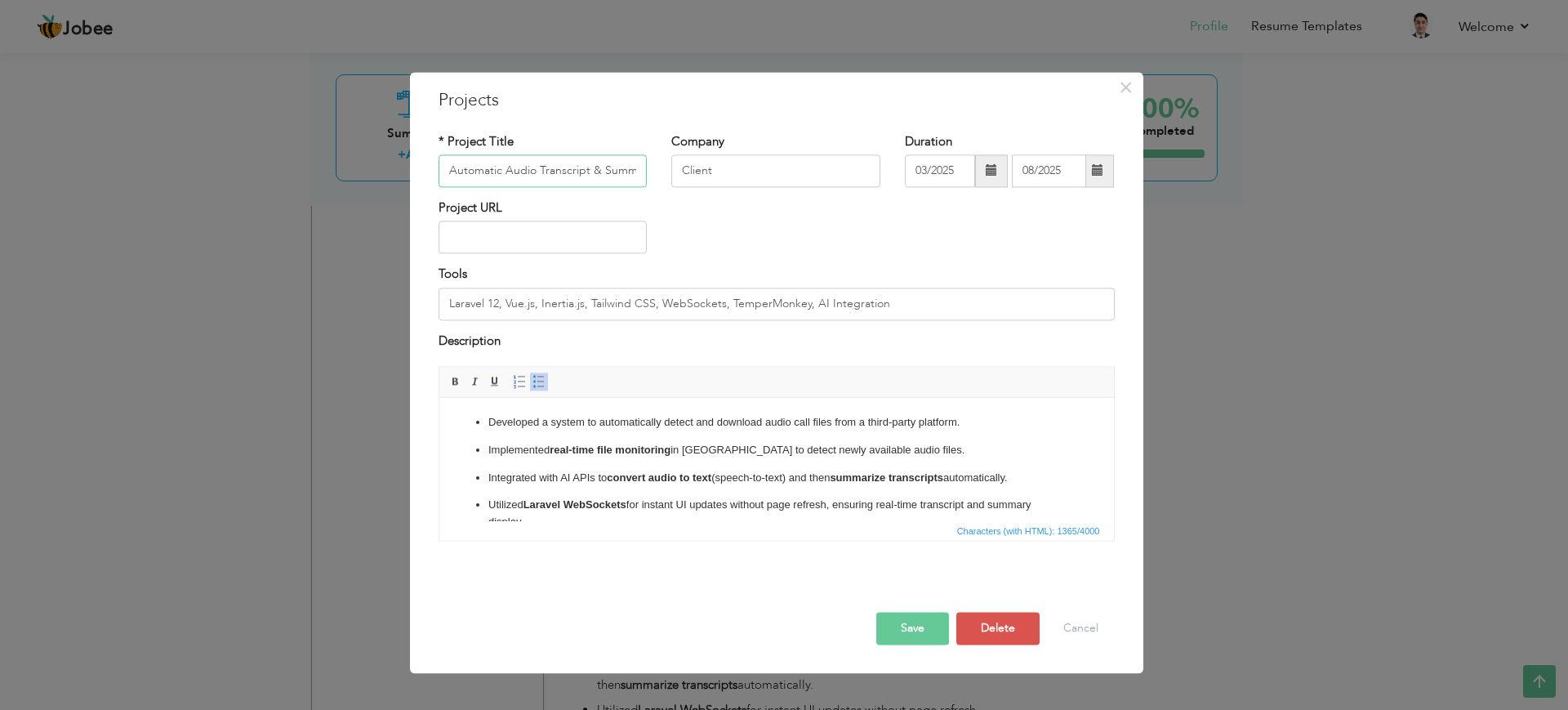
scroll to position [0, 85]
click at [1081, 629] on button "Cancel" at bounding box center [1081, 628] width 68 height 33
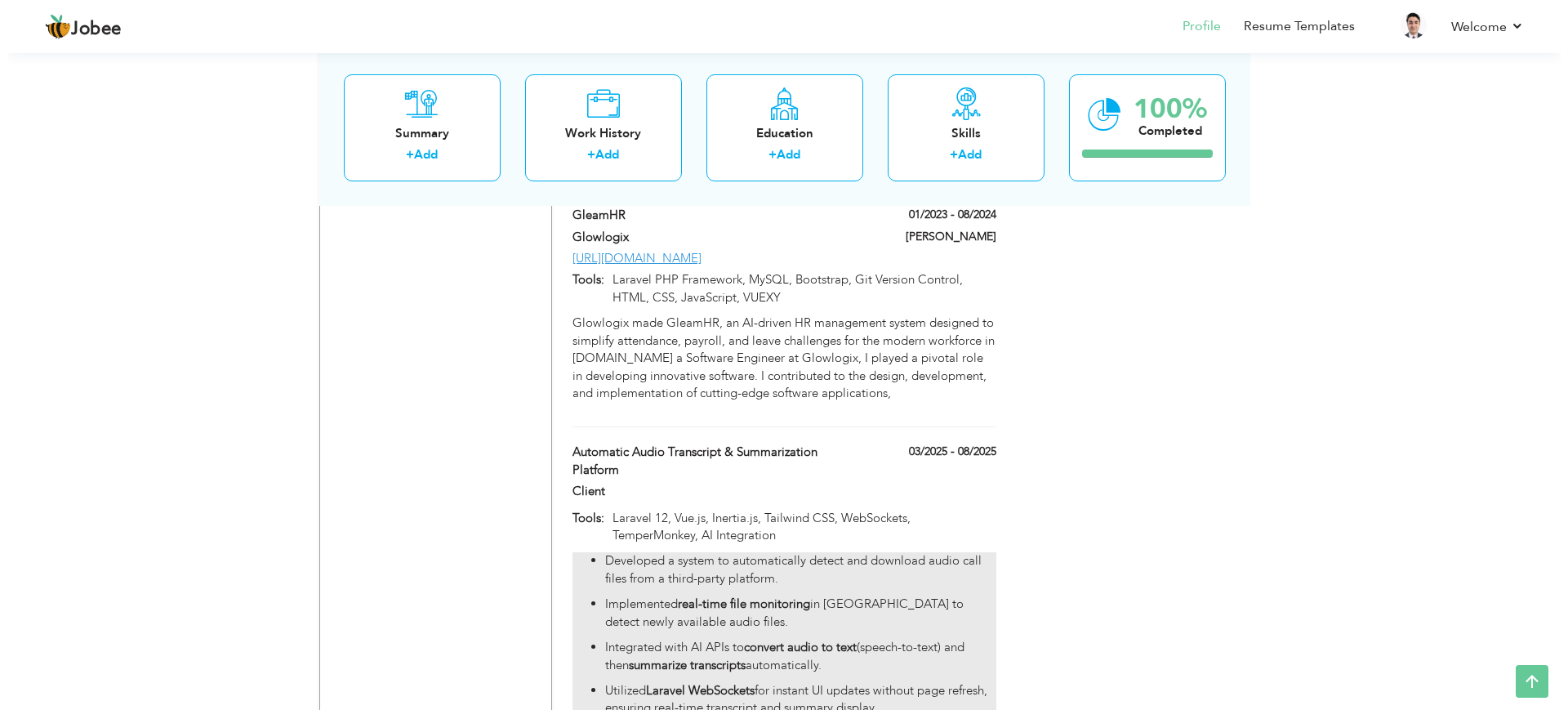
scroll to position [1852, 0]
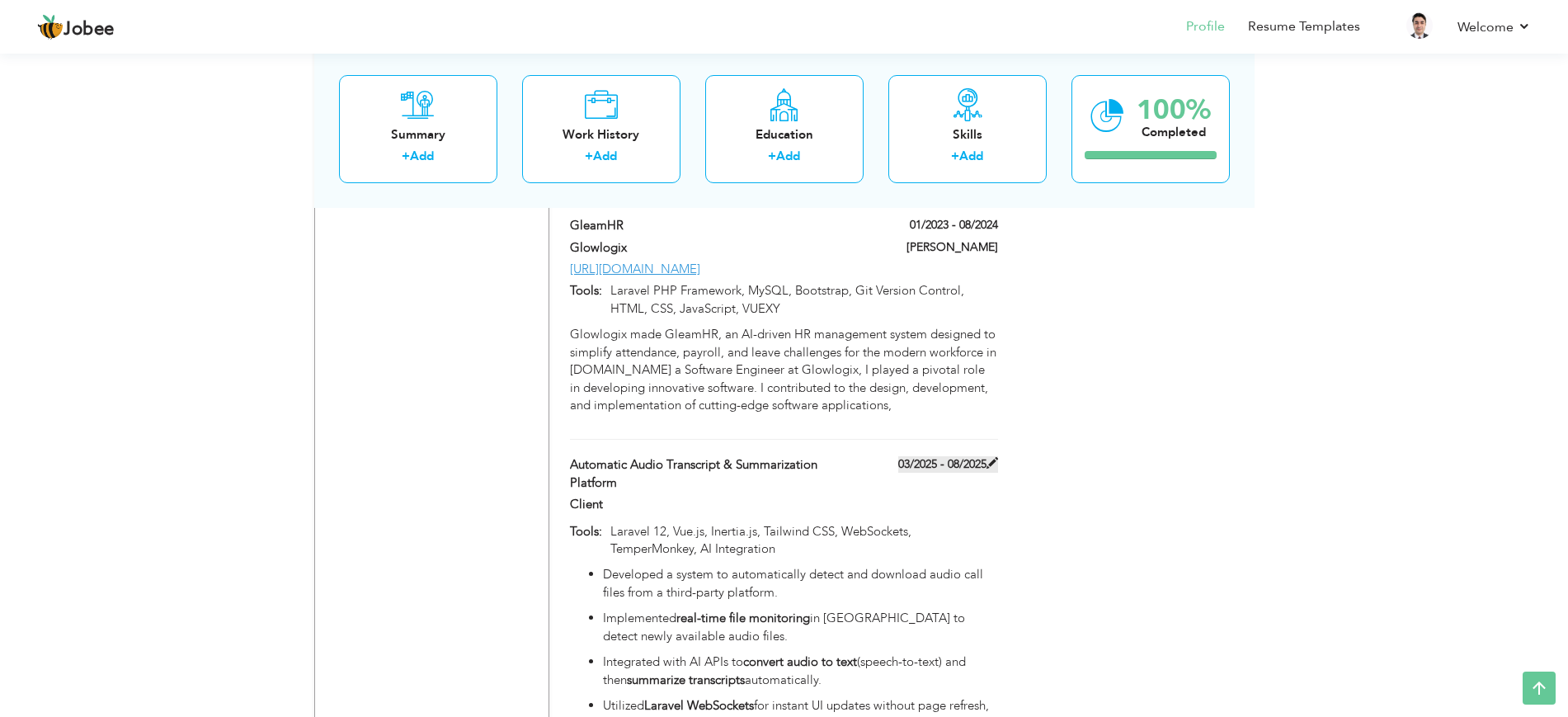
click at [994, 457] on span at bounding box center [992, 463] width 11 height 11
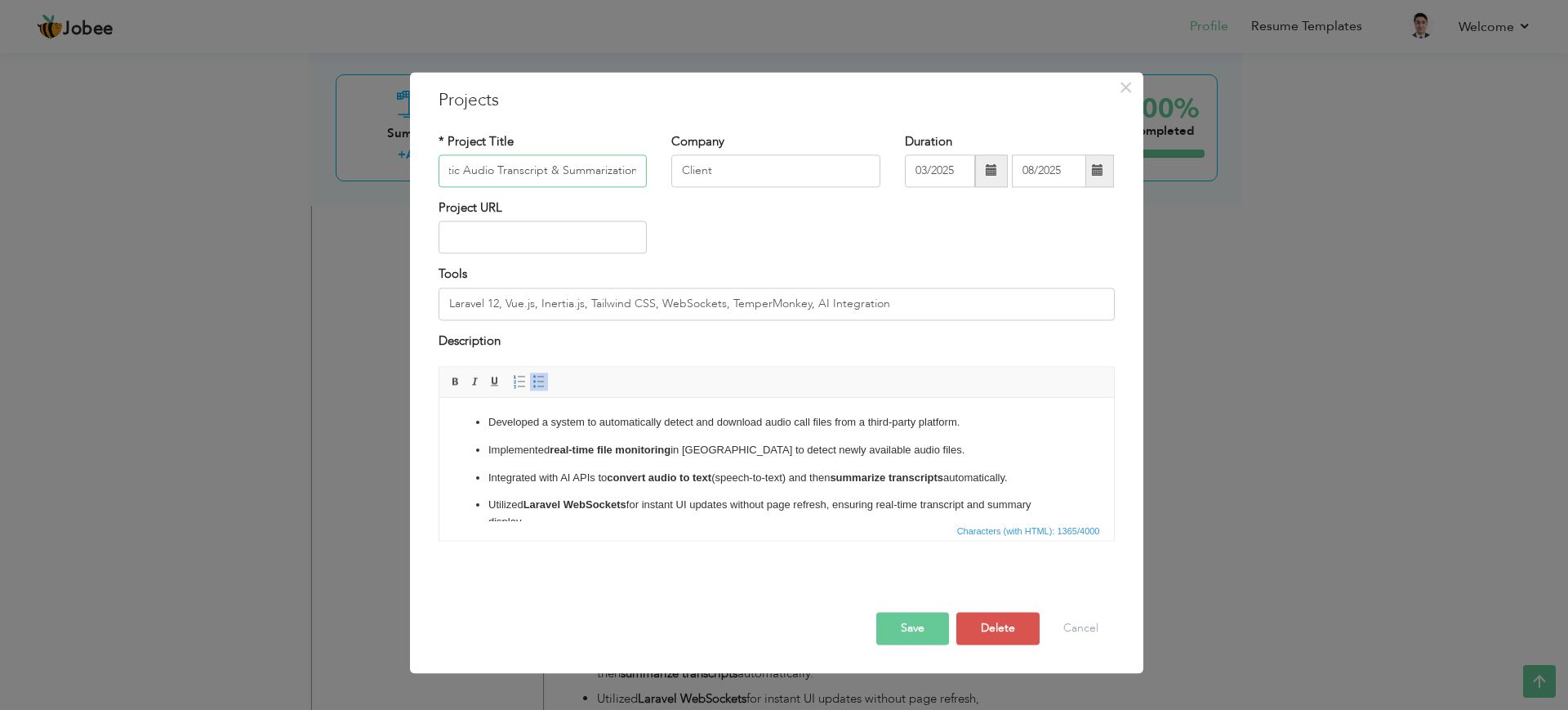
scroll to position [0, 40]
type input "Automatic Audio Transcript & Summarization"
click at [919, 619] on button "Save" at bounding box center [912, 628] width 72 height 33
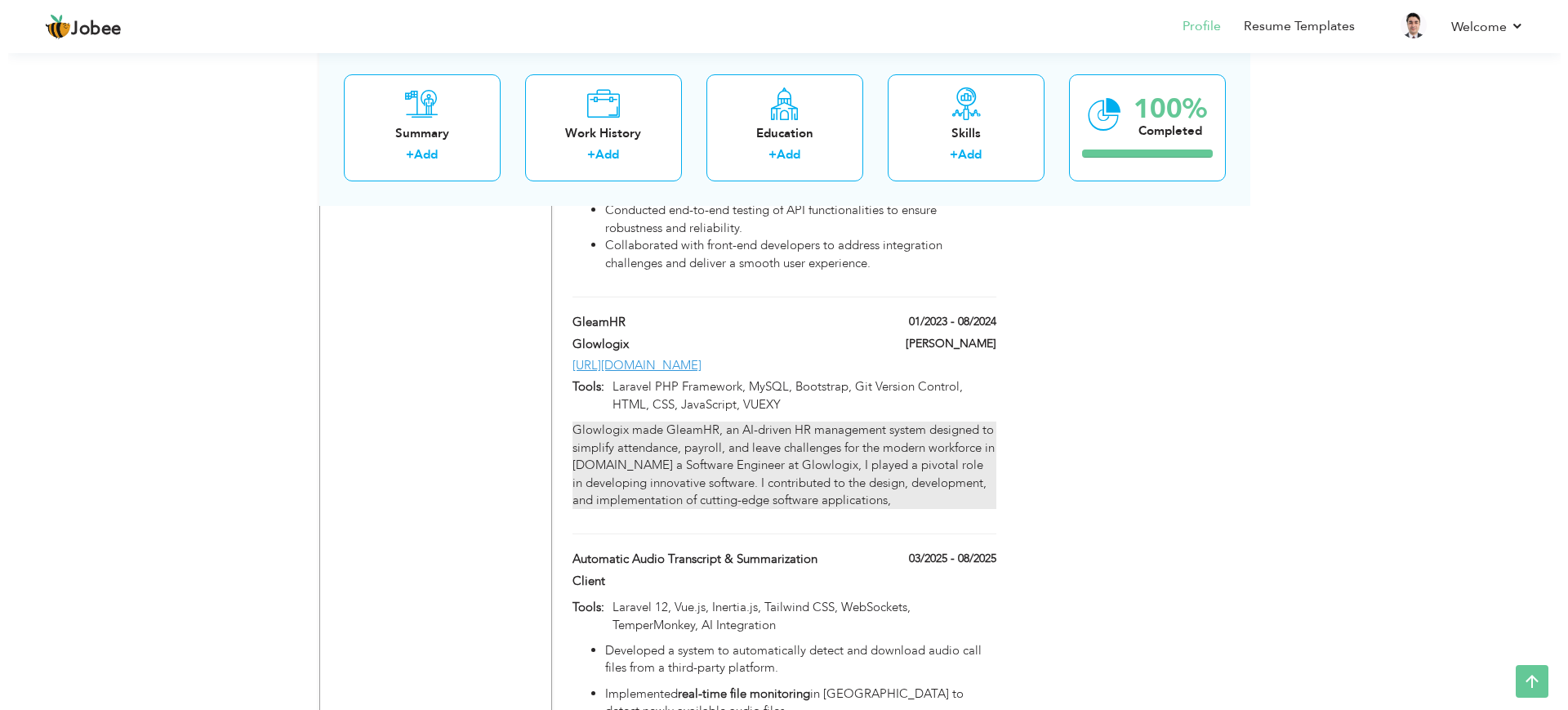
scroll to position [1752, 0]
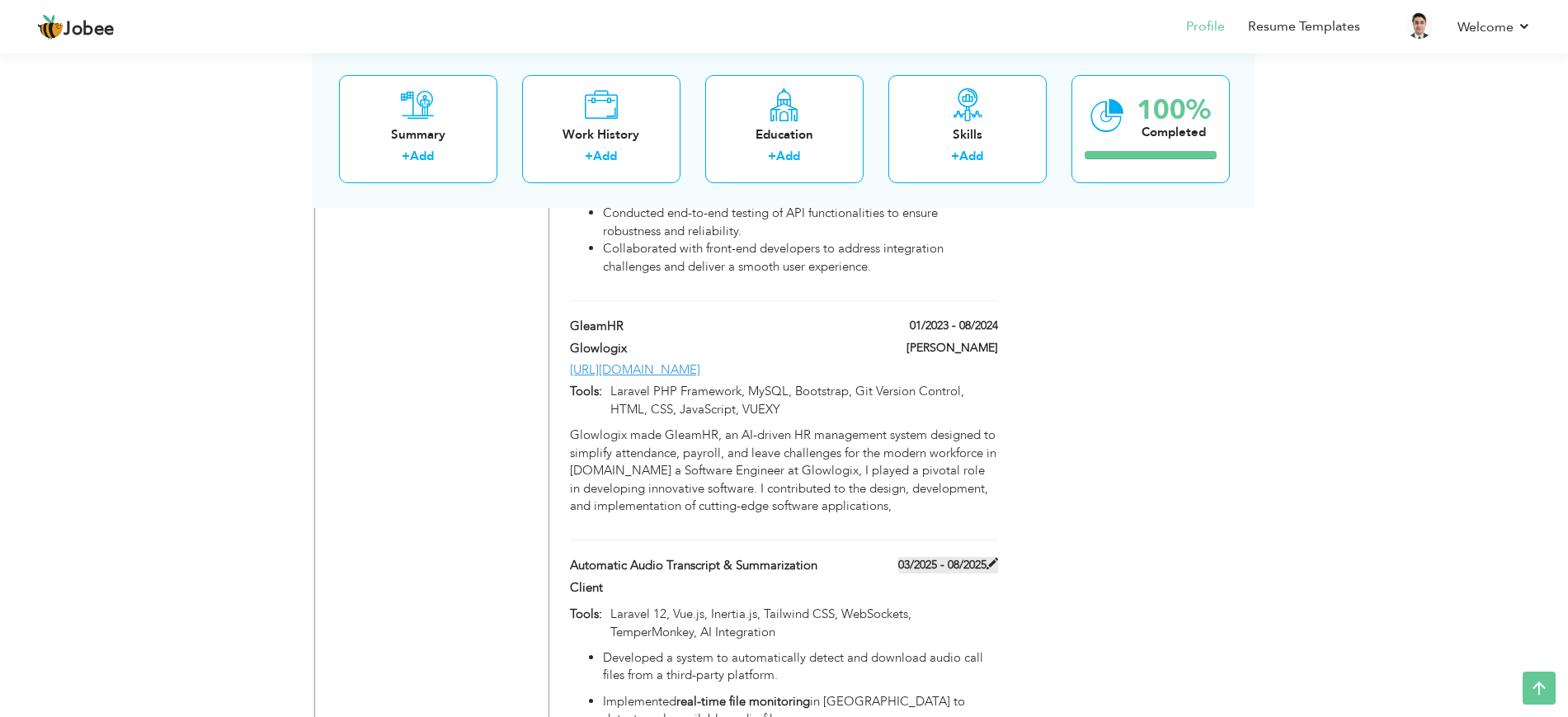
click at [912, 557] on label "03/2025 - 08/2025" at bounding box center [948, 564] width 100 height 16
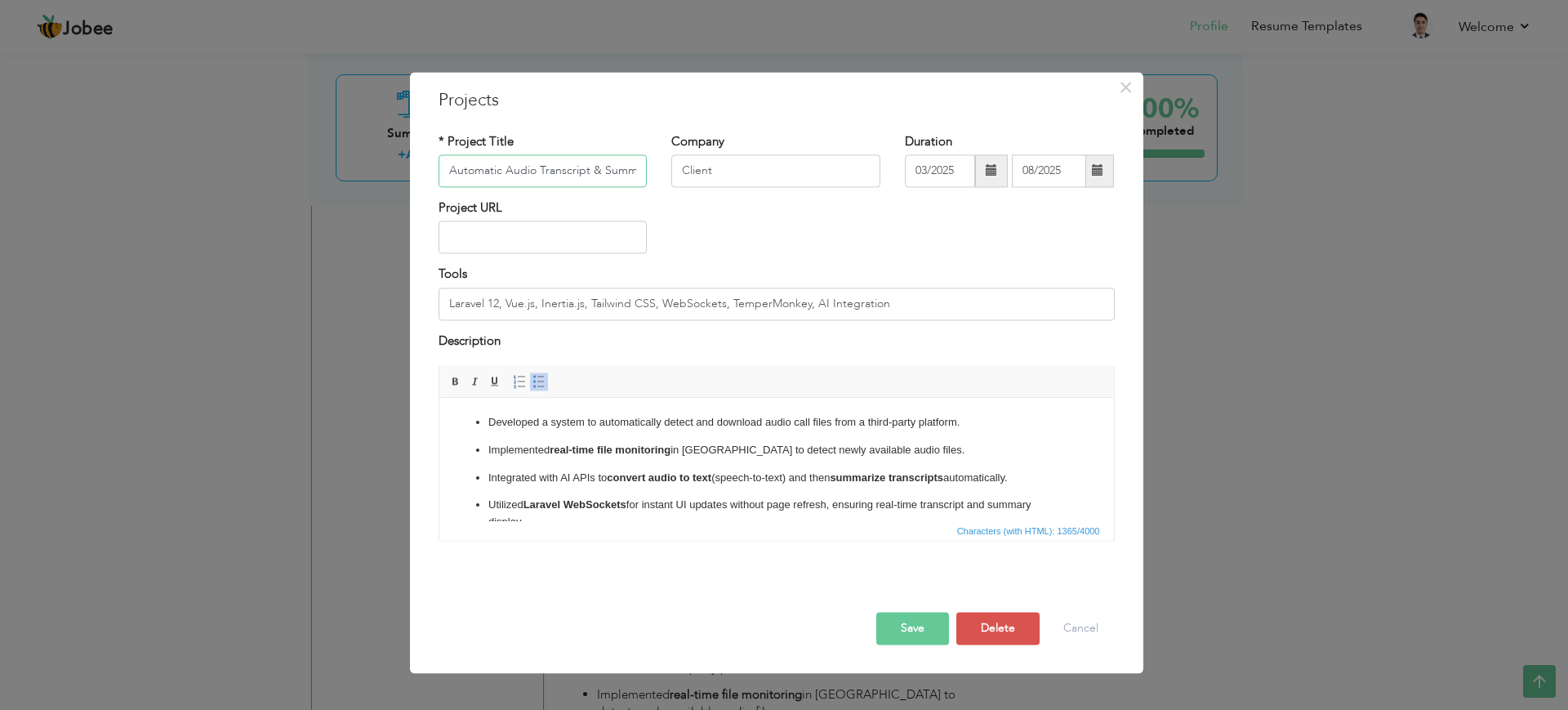
scroll to position [0, 40]
click at [955, 169] on input "03/2025" at bounding box center [939, 170] width 70 height 33
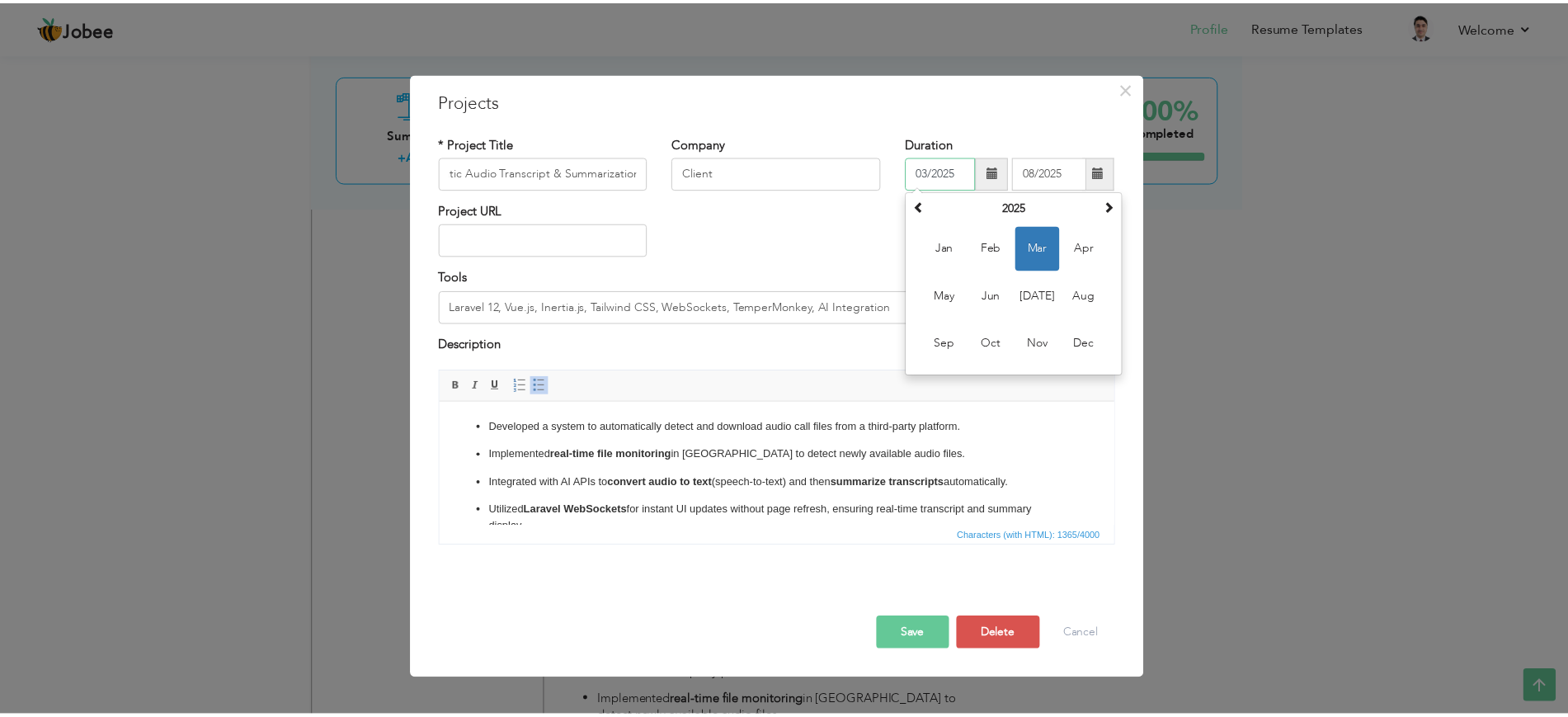
scroll to position [0, 0]
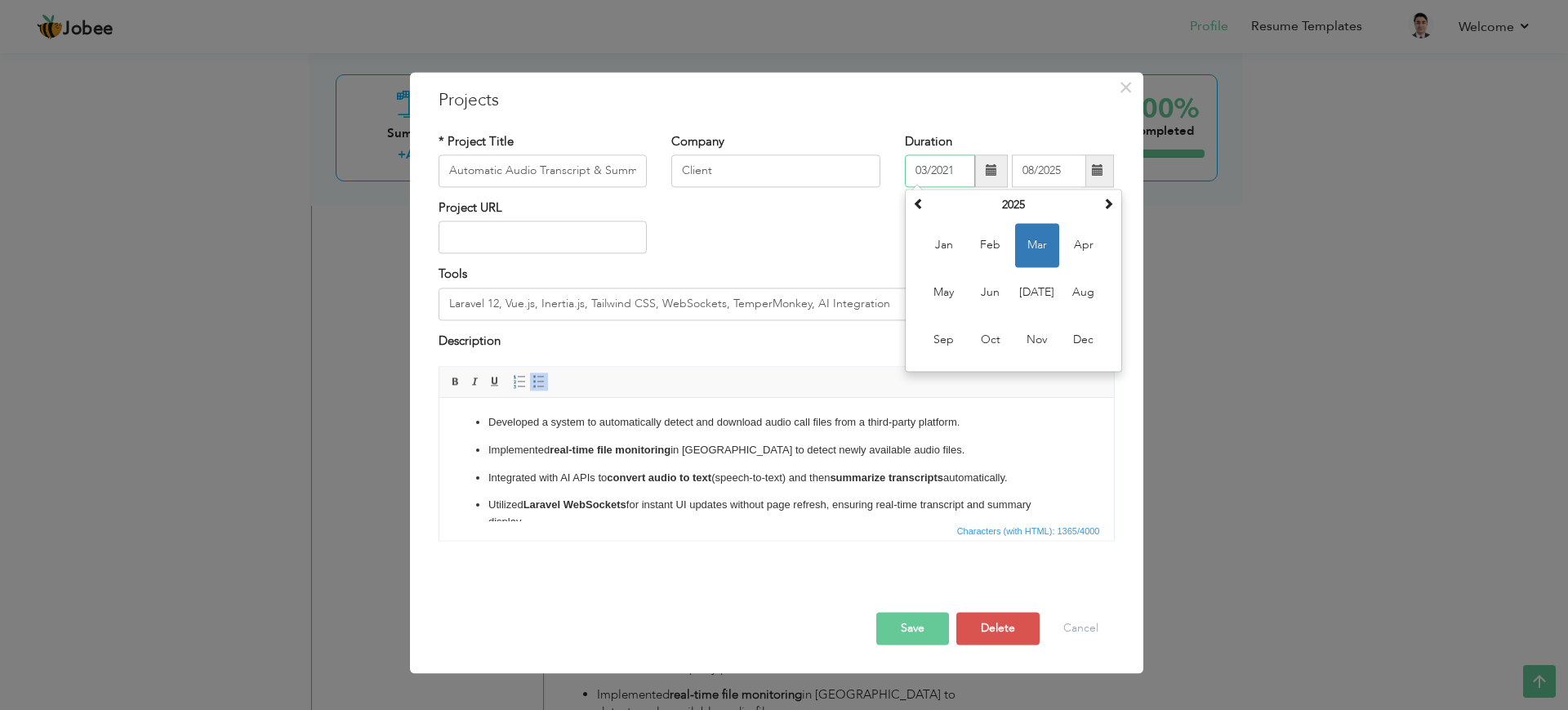
type input "03/2021"
click at [1070, 169] on input "08/2025" at bounding box center [1048, 170] width 74 height 33
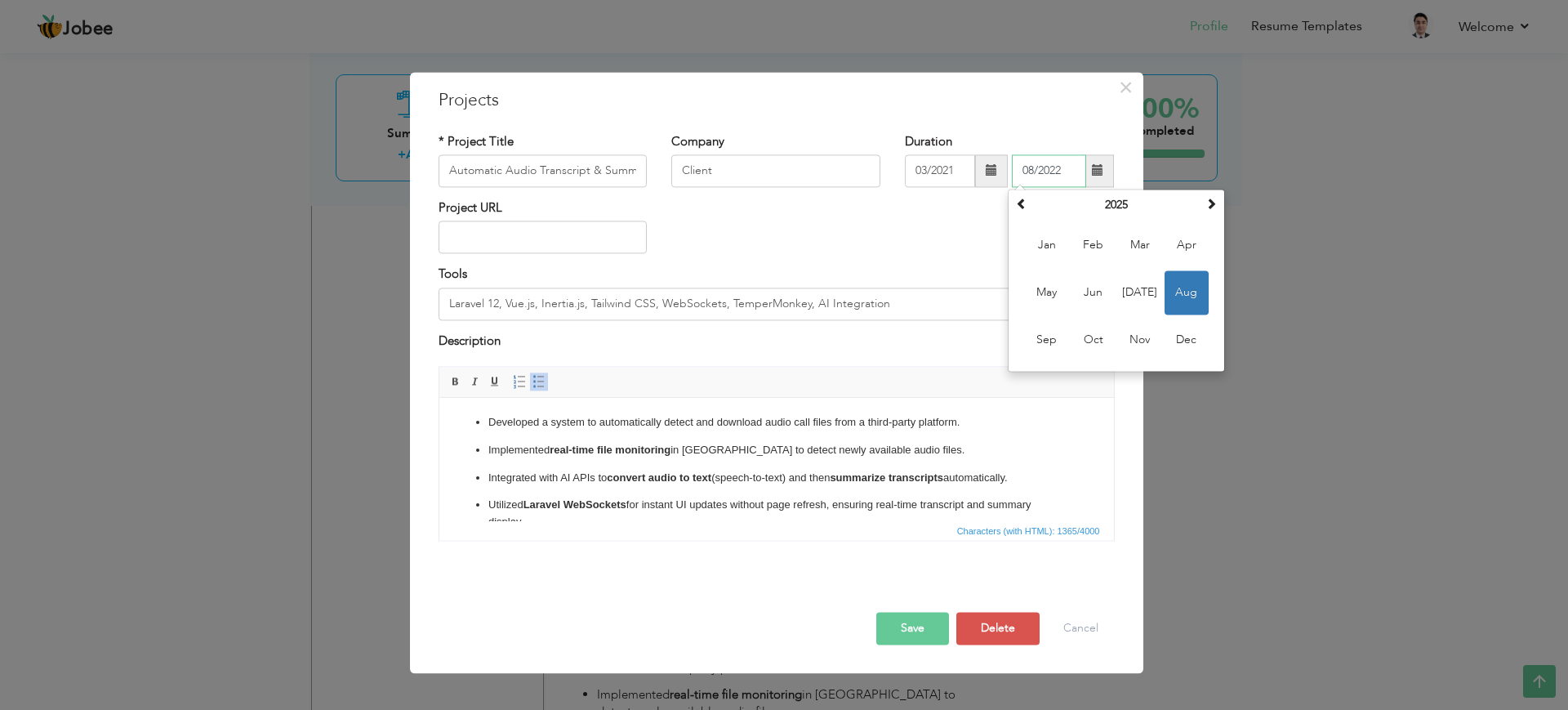
type input "08/2022"
click at [927, 224] on div "Project URL" at bounding box center [776, 232] width 700 height 66
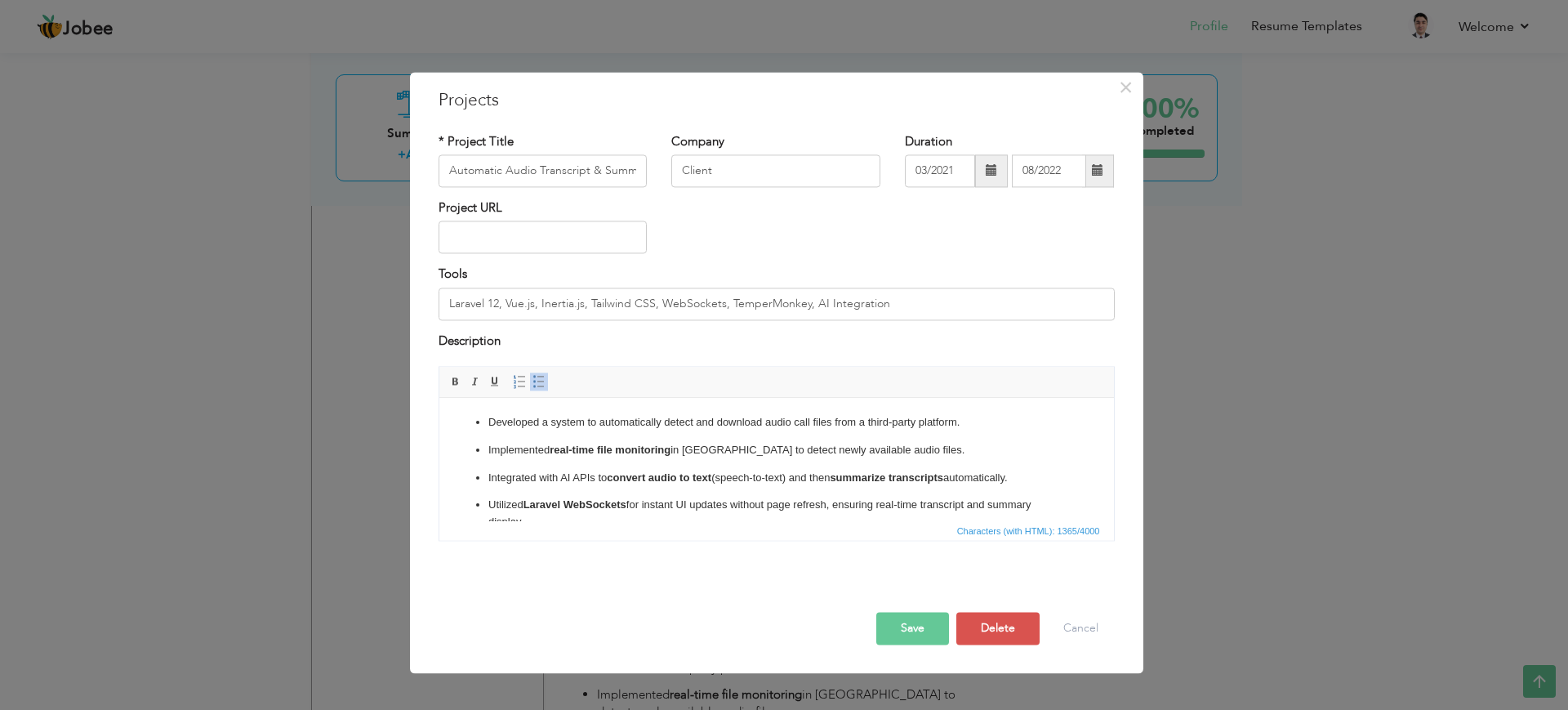
click at [913, 622] on button "Save" at bounding box center [912, 628] width 72 height 33
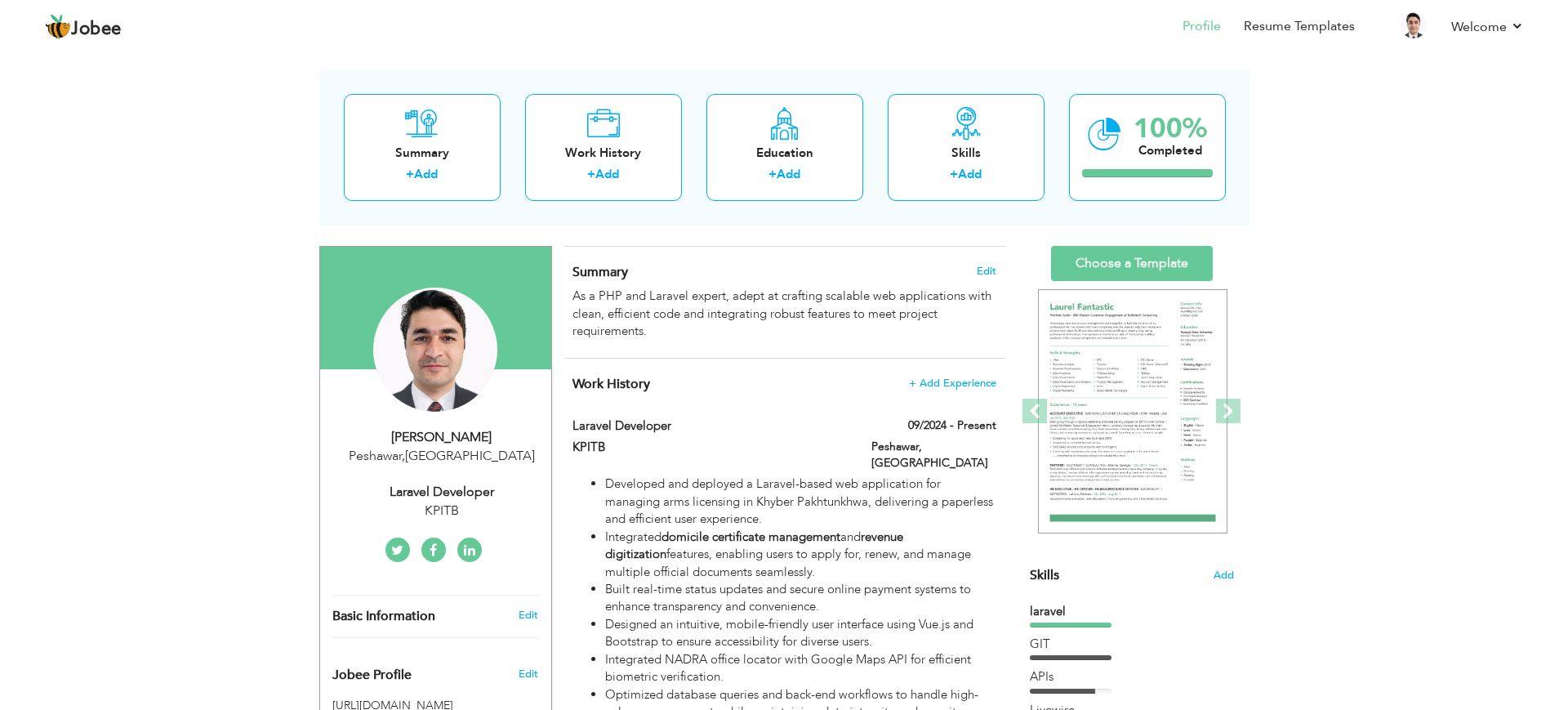
scroll to position [65, 0]
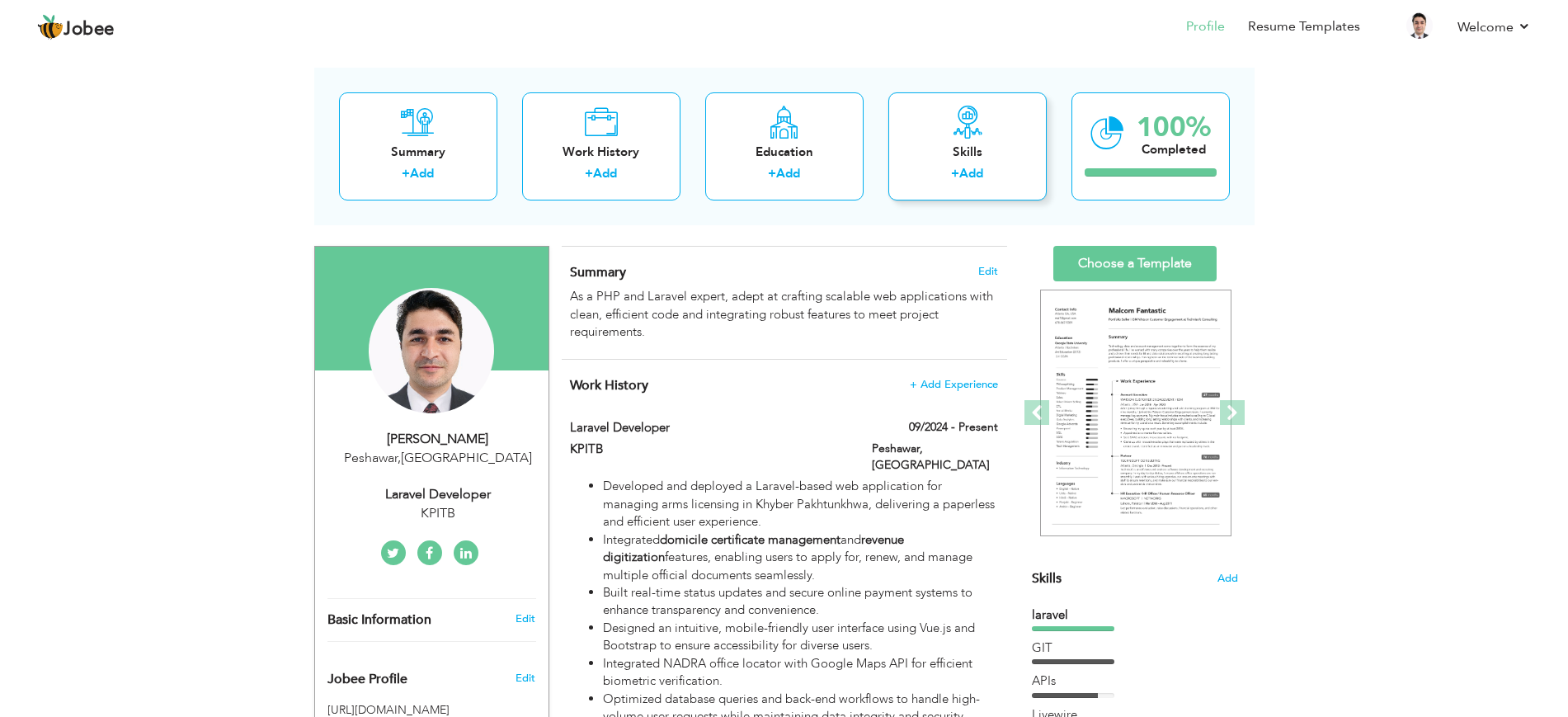
click at [964, 173] on link "Add" at bounding box center [970, 173] width 24 height 16
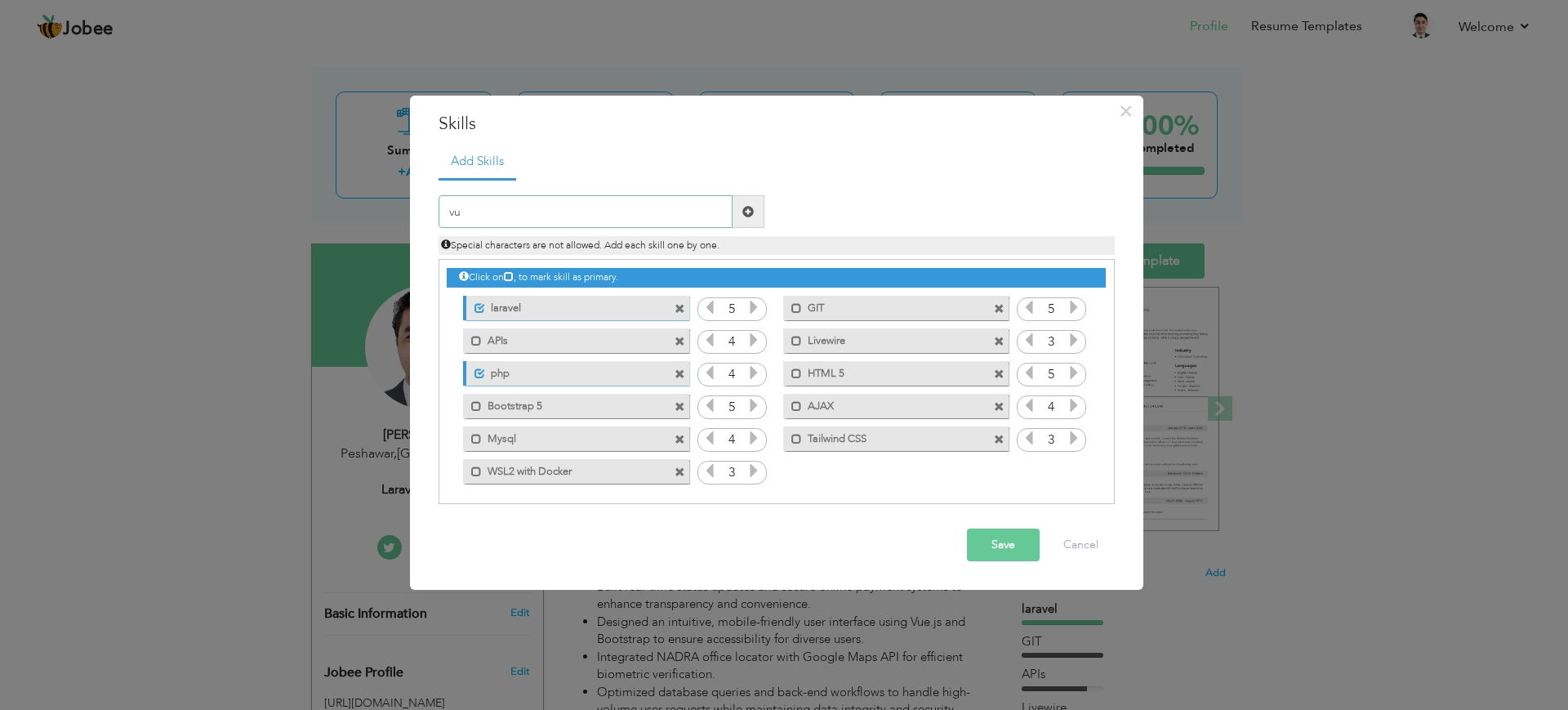
type input "v"
type input "[PERSON_NAME]"
click at [754, 208] on span at bounding box center [748, 211] width 32 height 33
click at [1071, 473] on icon at bounding box center [1074, 471] width 15 height 15
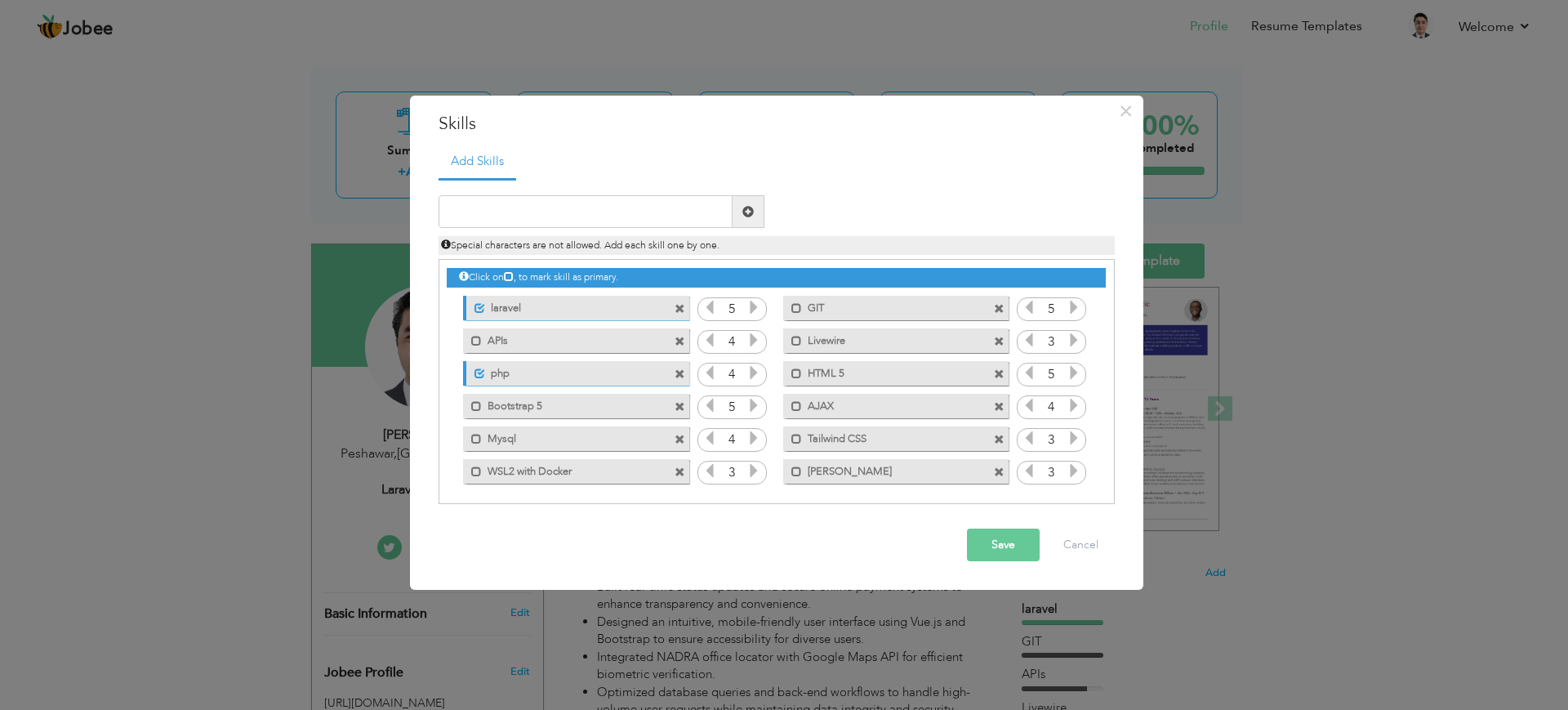
click at [1071, 473] on icon at bounding box center [1074, 471] width 15 height 15
click at [626, 201] on input "text" at bounding box center [585, 211] width 294 height 33
type input "Inertia JS"
click at [748, 210] on span at bounding box center [747, 211] width 11 height 11
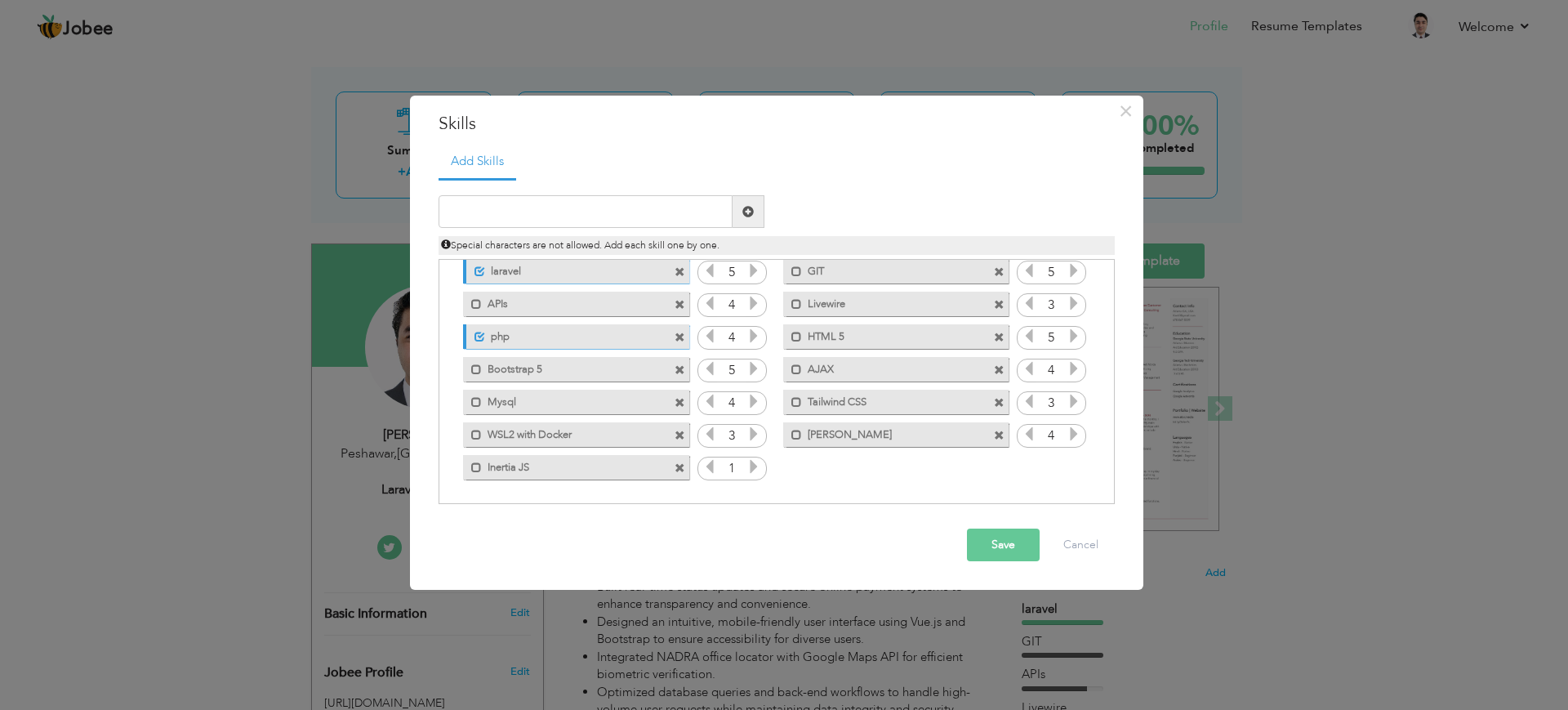
click at [750, 471] on icon at bounding box center [754, 467] width 15 height 15
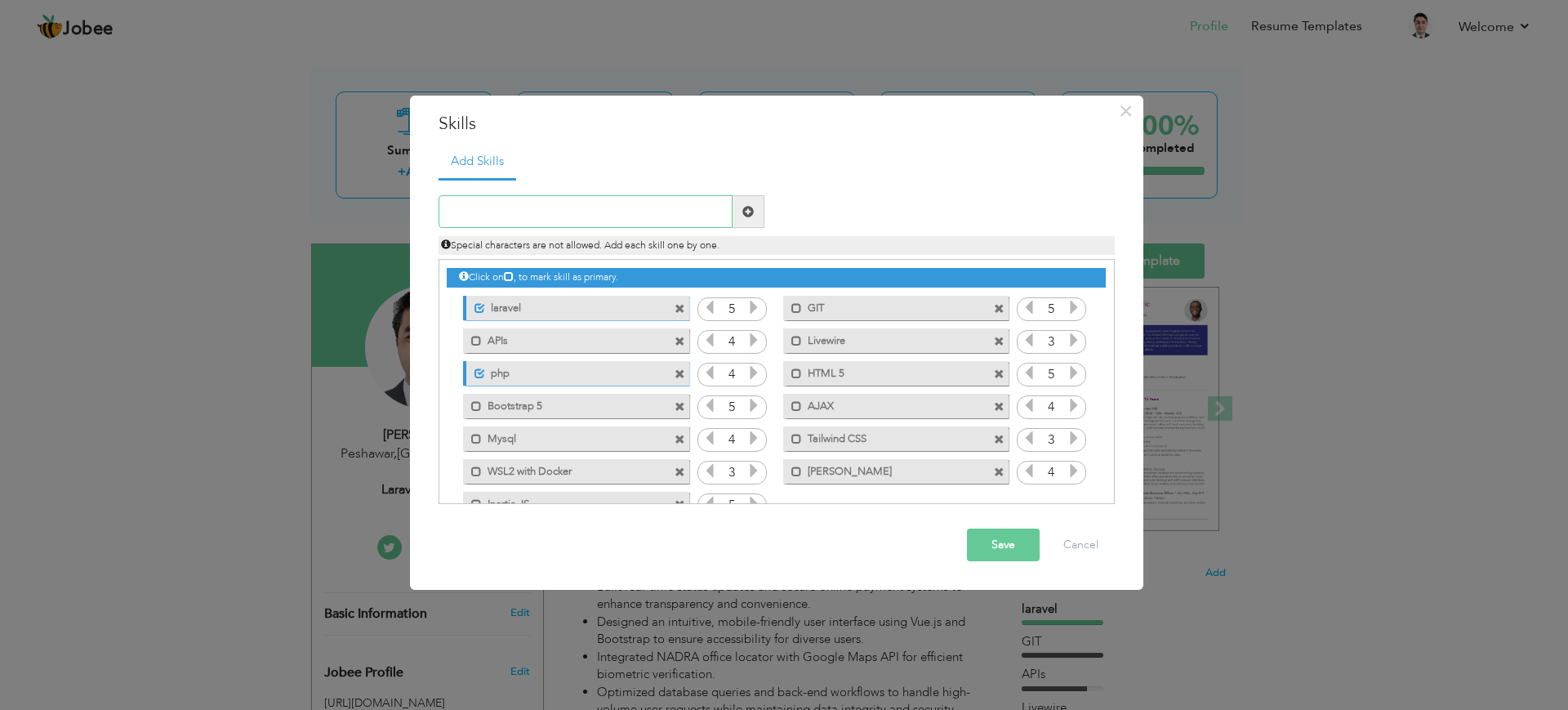
click at [638, 200] on input "text" at bounding box center [585, 211] width 294 height 33
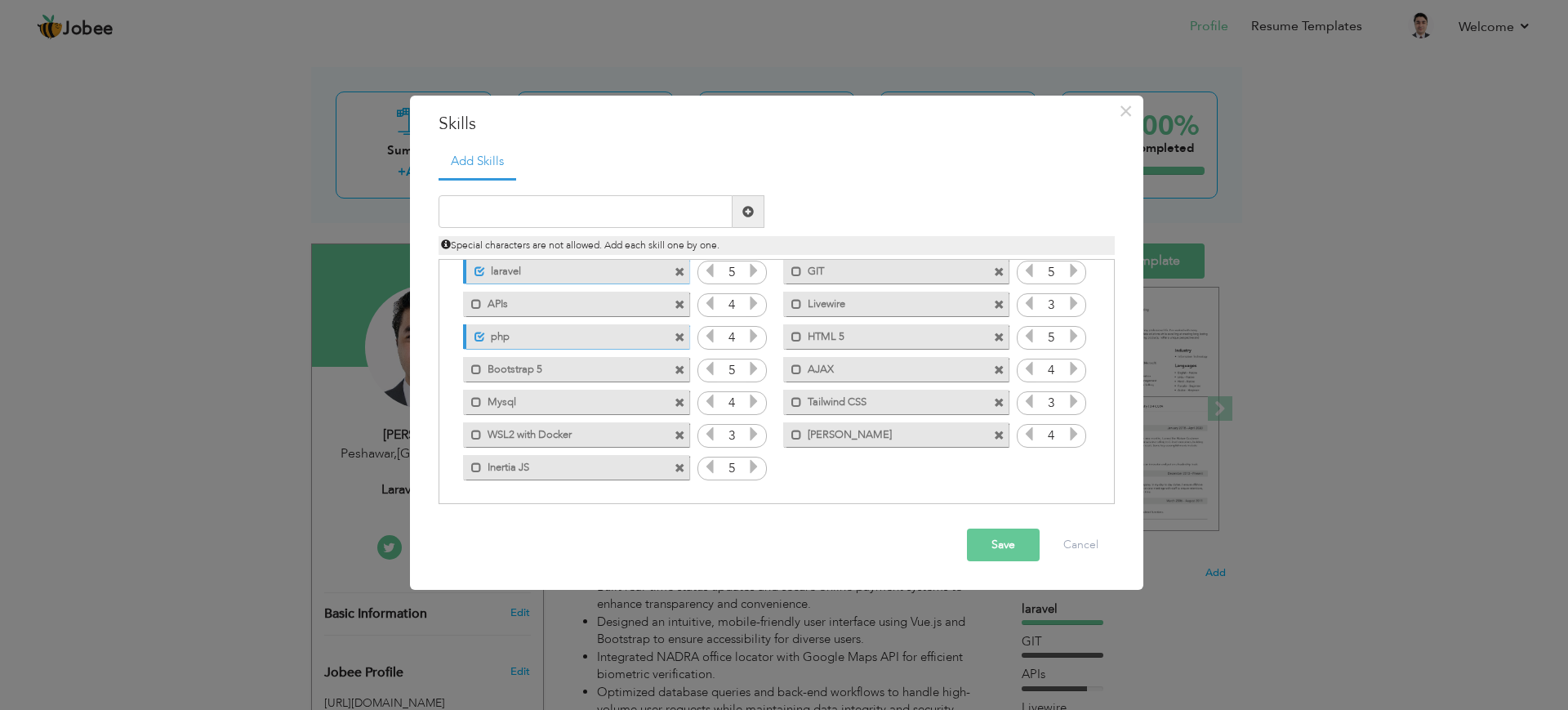
click at [792, 440] on div "Mark as primary skill. Vue JS" at bounding box center [896, 435] width 225 height 24
click at [793, 437] on span at bounding box center [796, 434] width 10 height 10
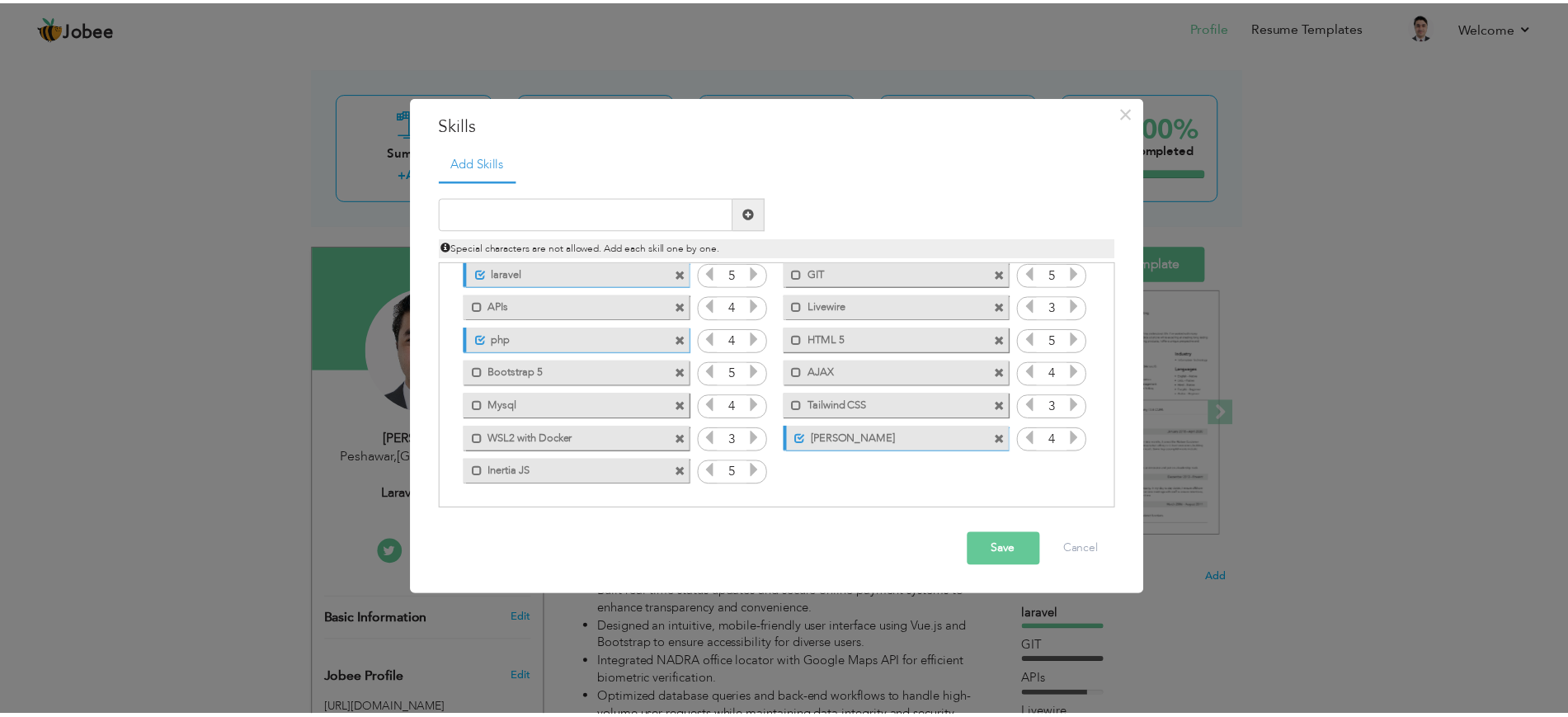
scroll to position [0, 0]
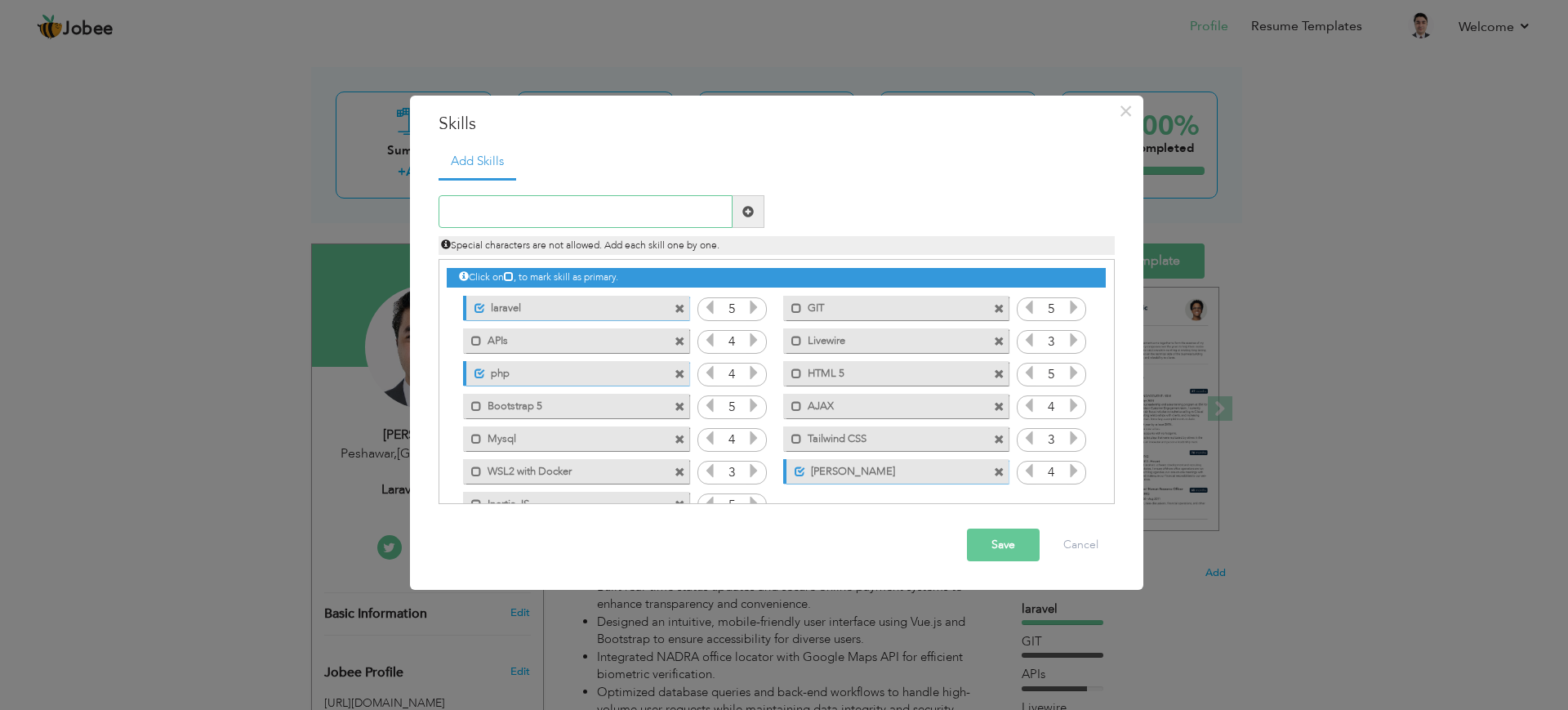
click at [608, 201] on input "text" at bounding box center [585, 211] width 294 height 33
click at [984, 536] on button "Save" at bounding box center [1003, 545] width 72 height 33
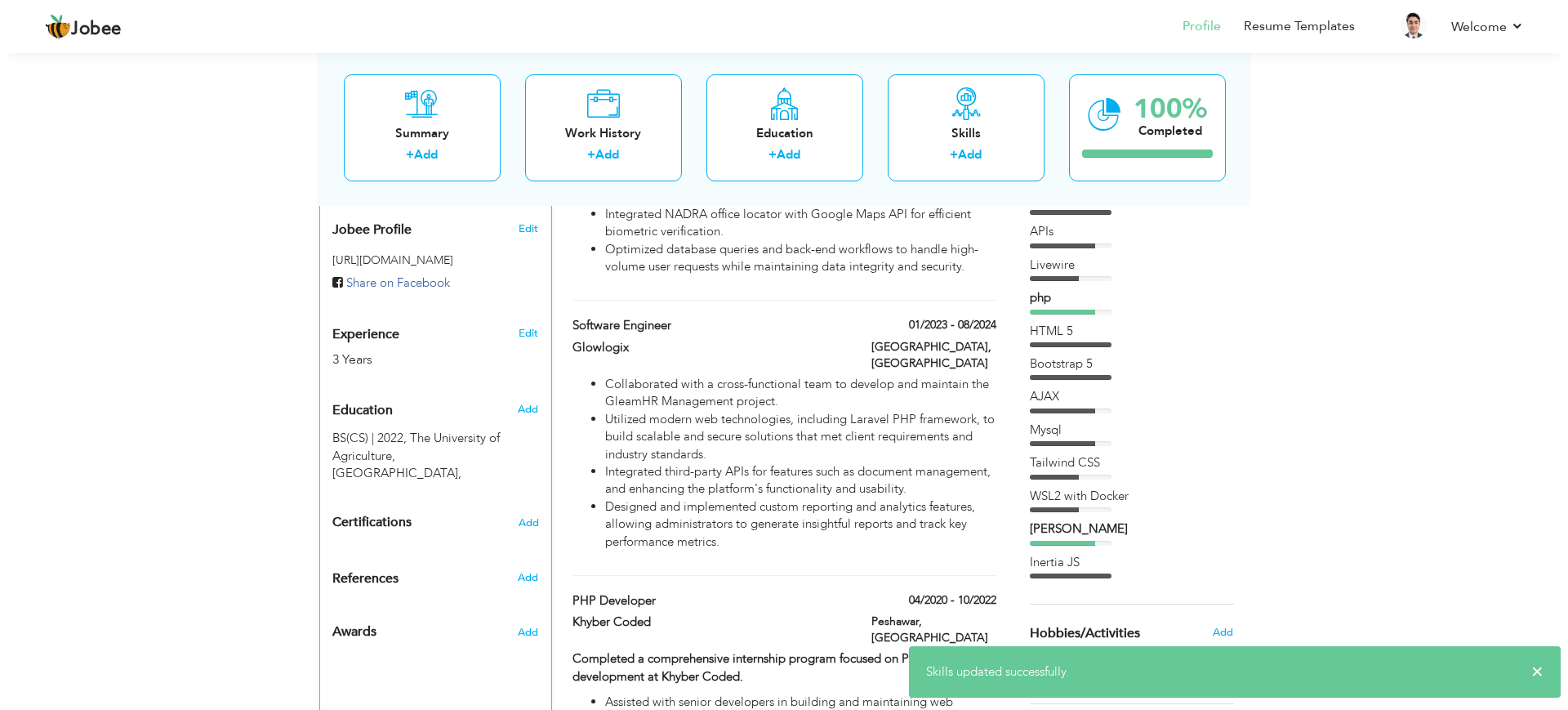
scroll to position [502, 0]
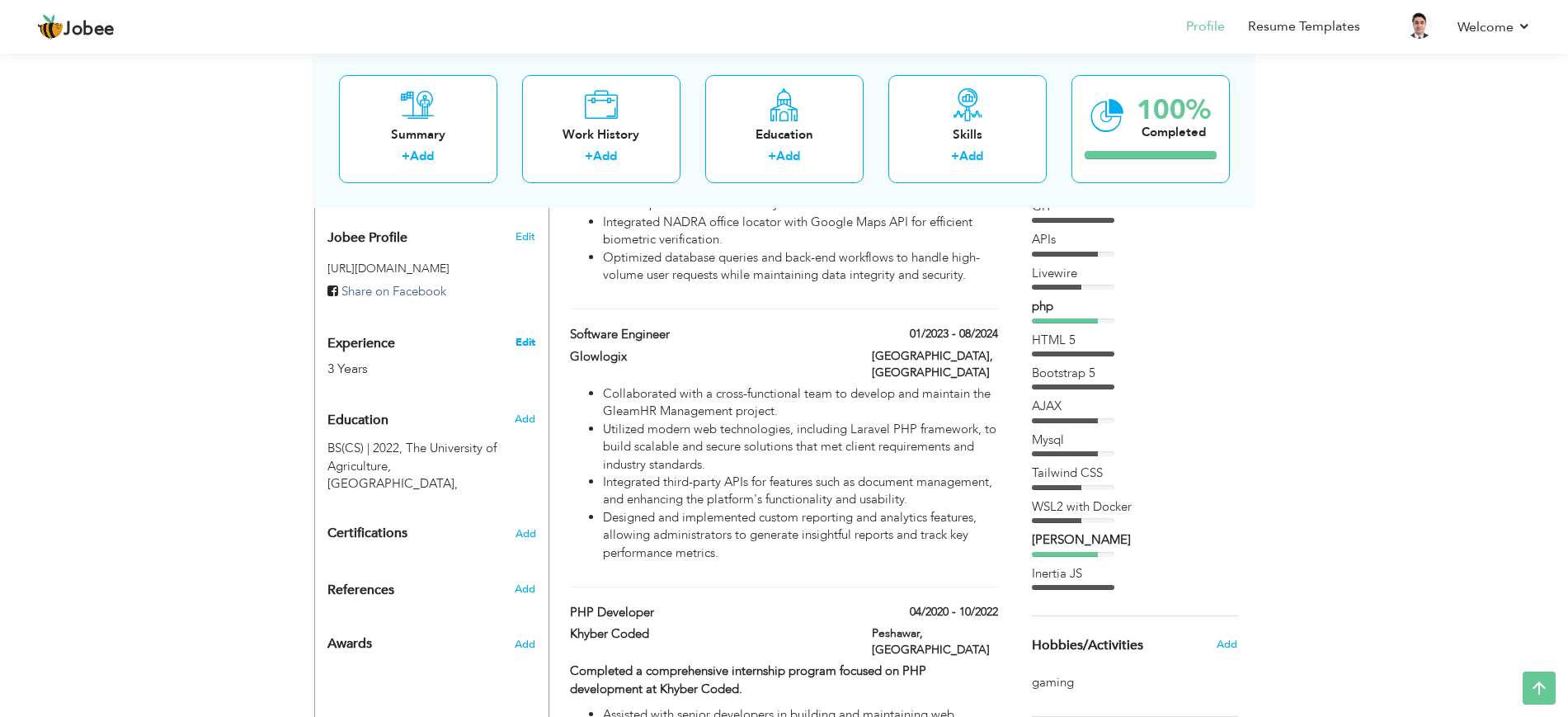
click at [522, 343] on link "Edit" at bounding box center [525, 342] width 20 height 15
type input "[PERSON_NAME]"
type input "Khan"
type input "[PHONE_NUMBER]"
select select "number:166"
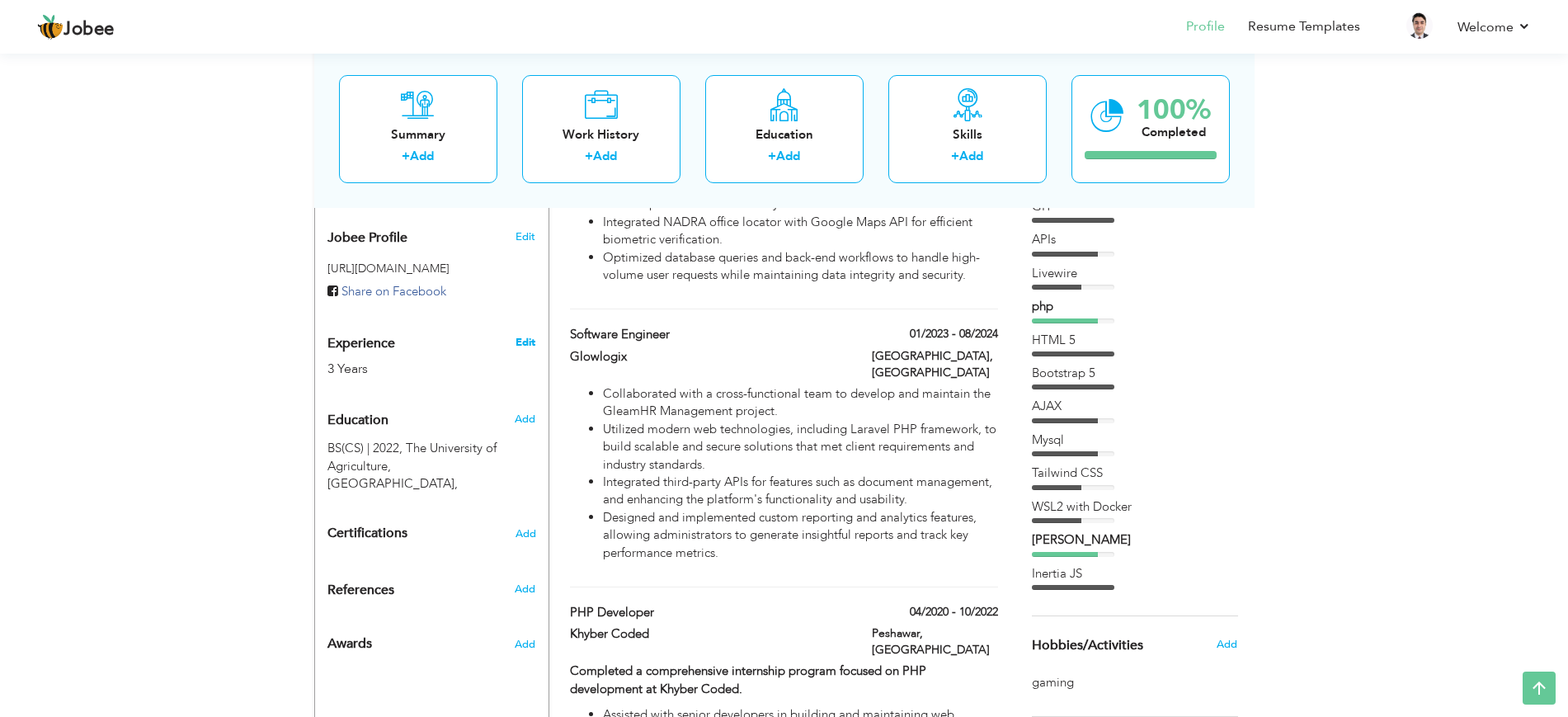
type input "Peshawar"
select select "number:5"
type input "KPITB"
type input "Laravel Developer"
type input "https://www.linkedin.com/in/abdullah-khan-8a81411b9/"
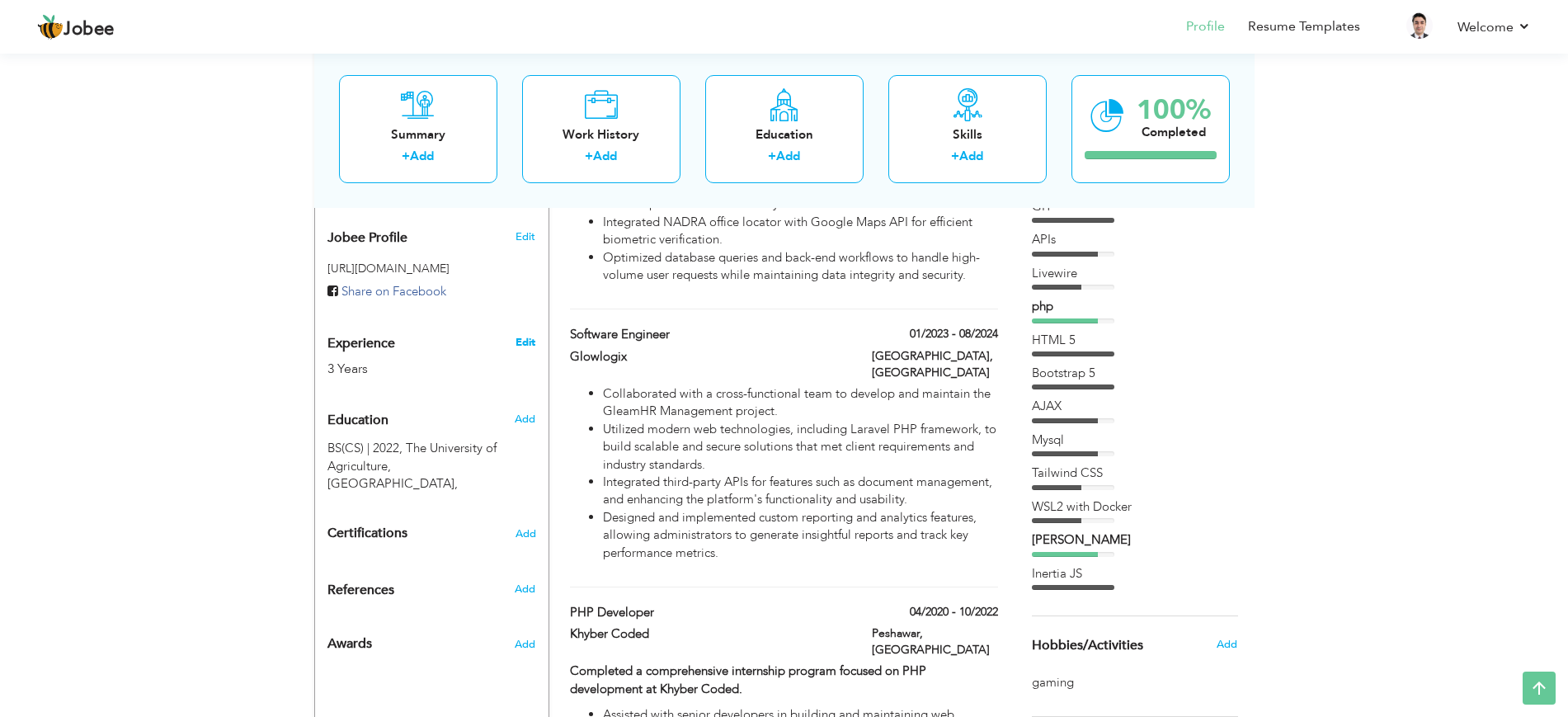
type input "https://www.facebook.com/abdullahktk760/"
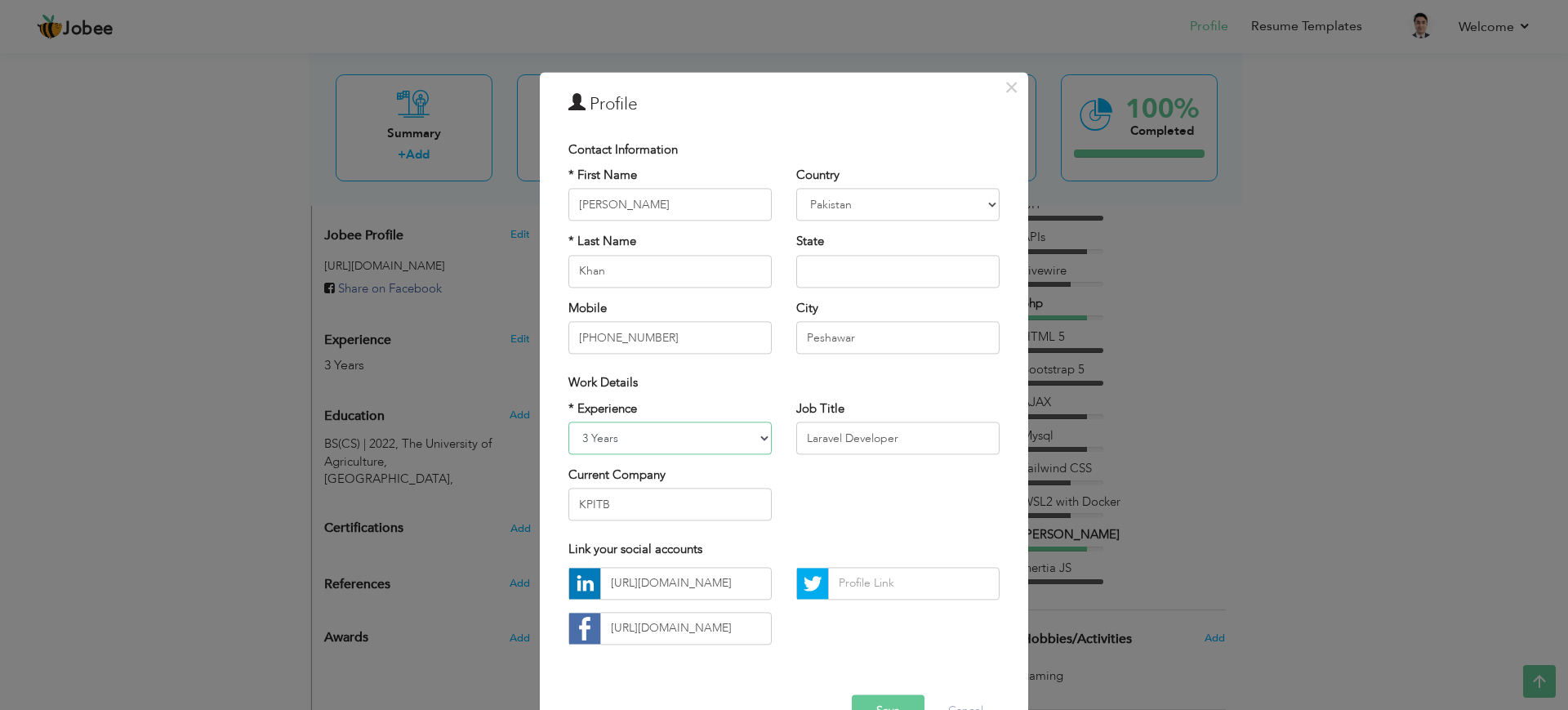
click at [580, 431] on select "Entry Level Less than 1 Year 1 Year 2 Years 3 Years 4 Years 5 Years 6 Years 7 Y…" at bounding box center [669, 438] width 204 height 33
select select "number:7"
click at [568, 422] on select "Entry Level Less than 1 Year 1 Year 2 Years 3 Years 4 Years 5 Years 6 Years 7 Y…" at bounding box center [669, 438] width 204 height 33
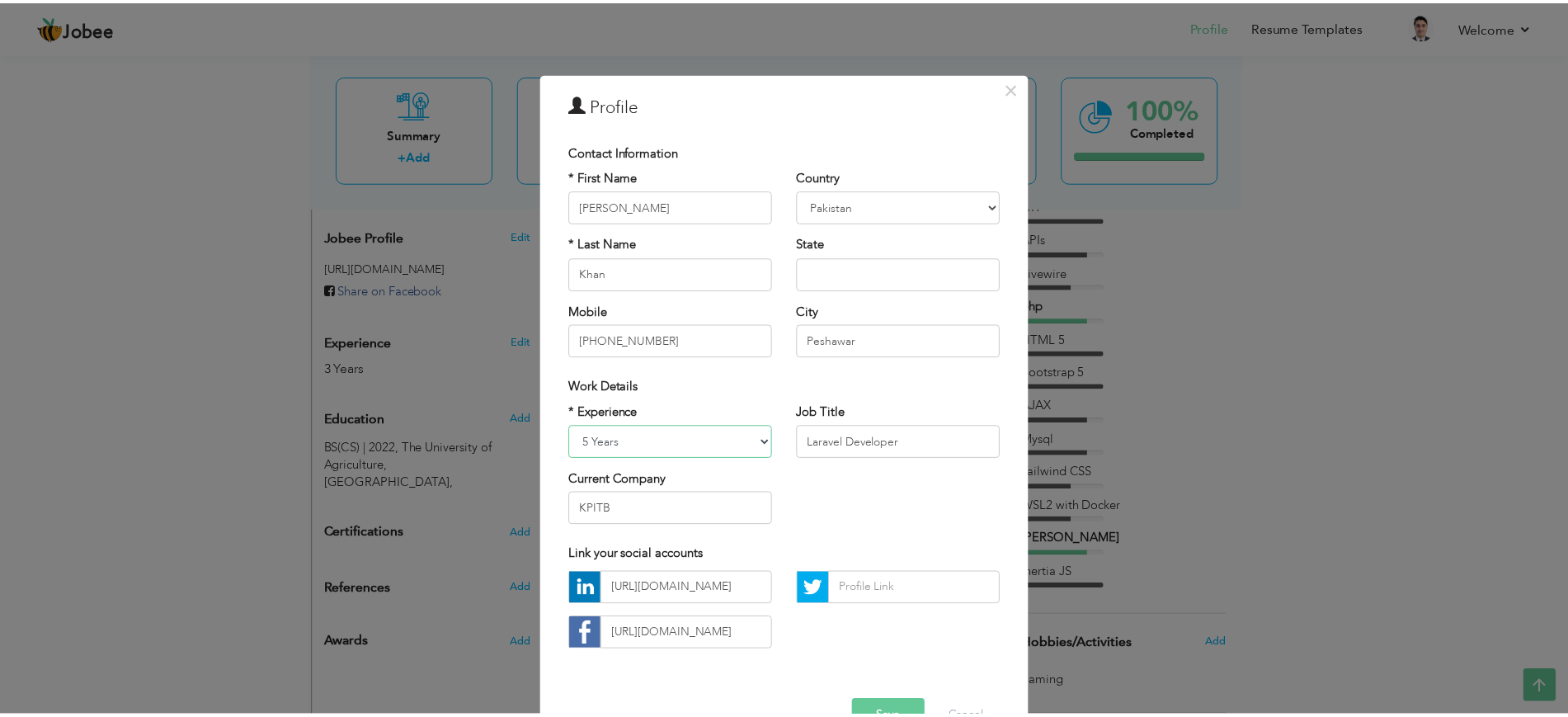
scroll to position [46, 0]
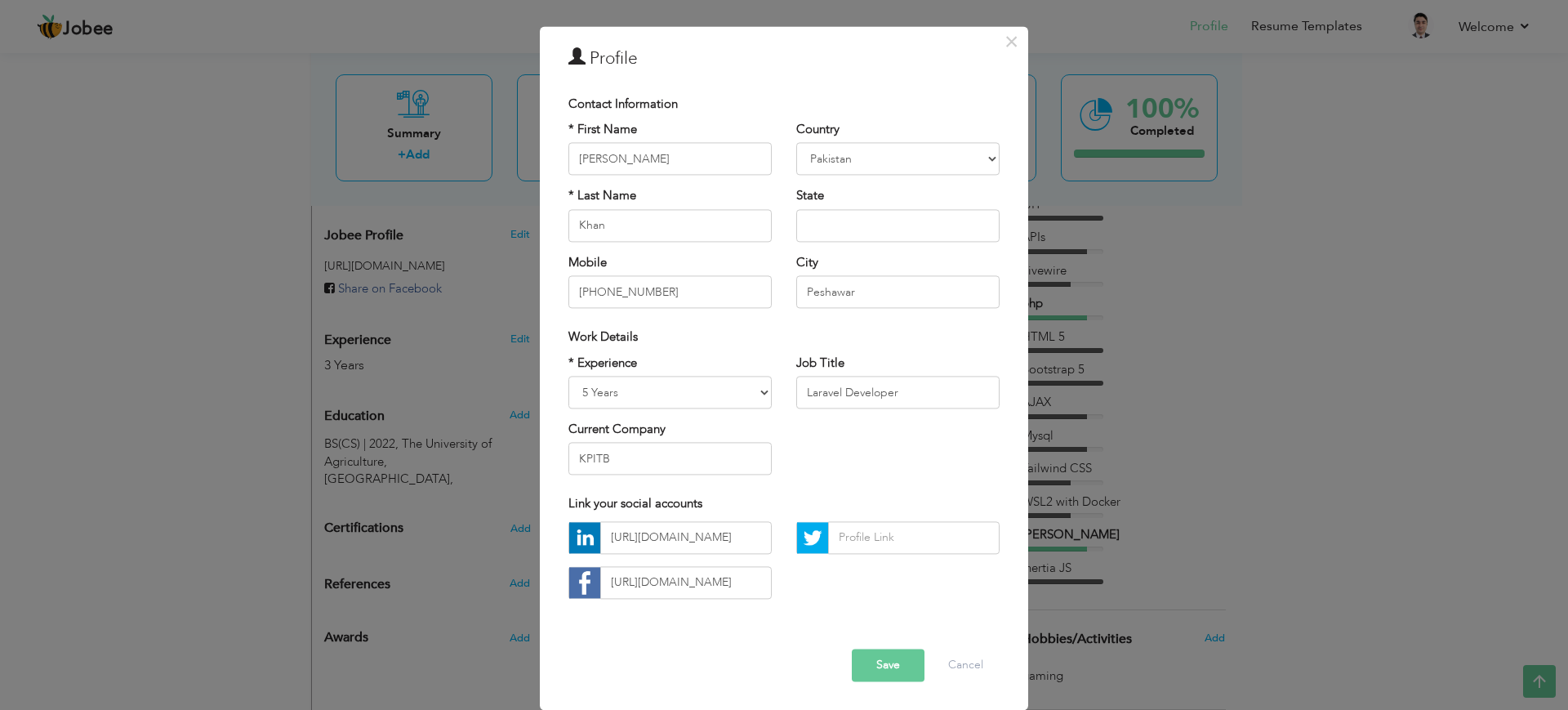
click at [881, 667] on button "Save" at bounding box center [887, 664] width 72 height 33
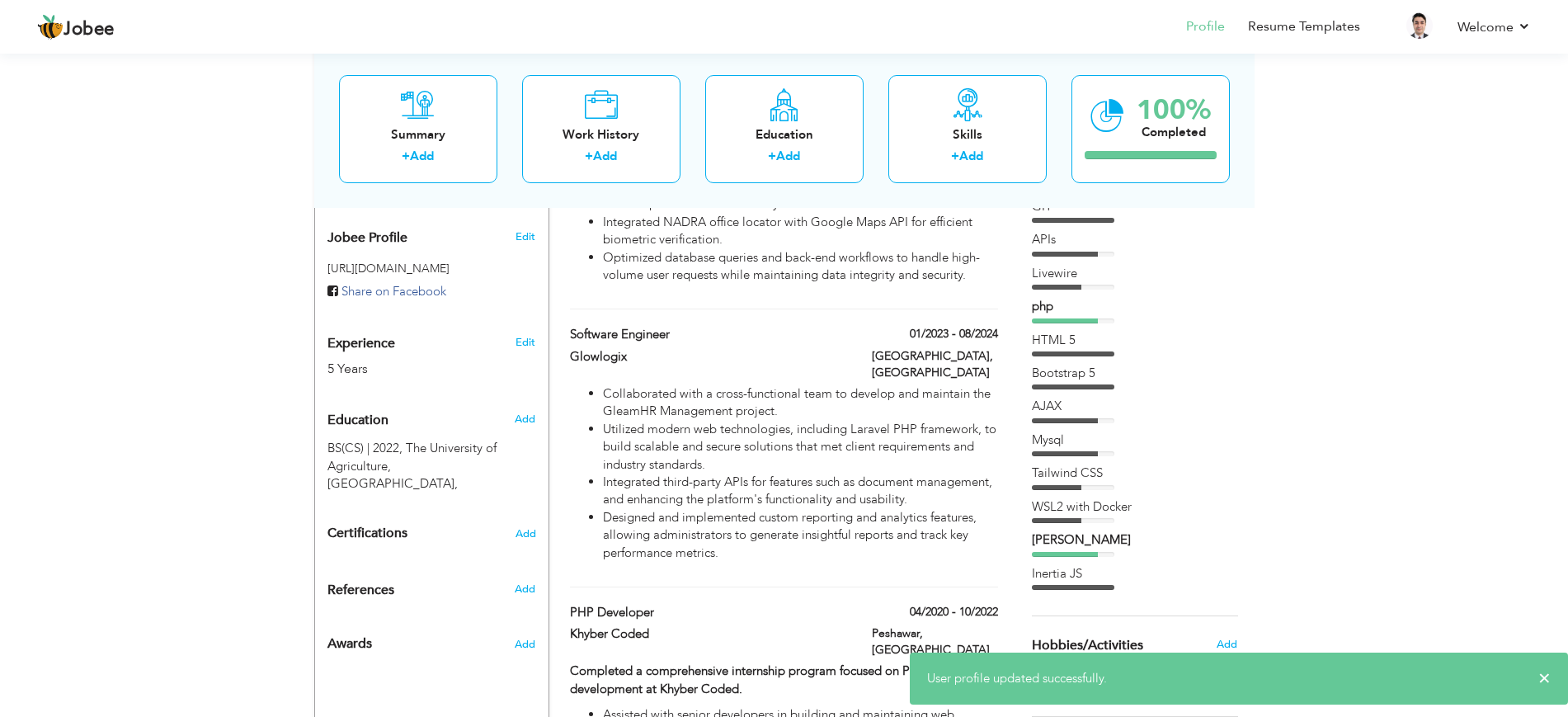
scroll to position [0, 0]
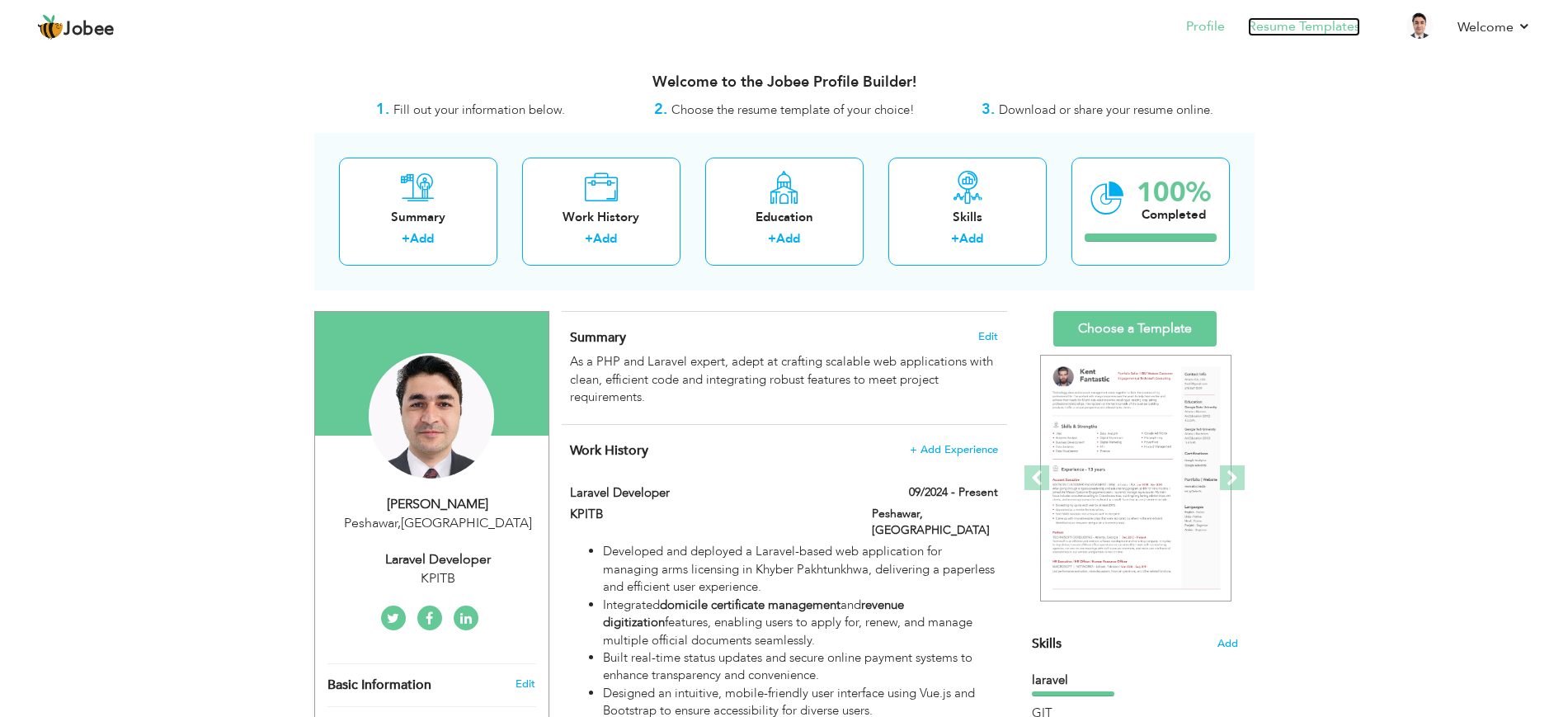
click at [1314, 29] on link "Resume Templates" at bounding box center [1304, 27] width 112 height 19
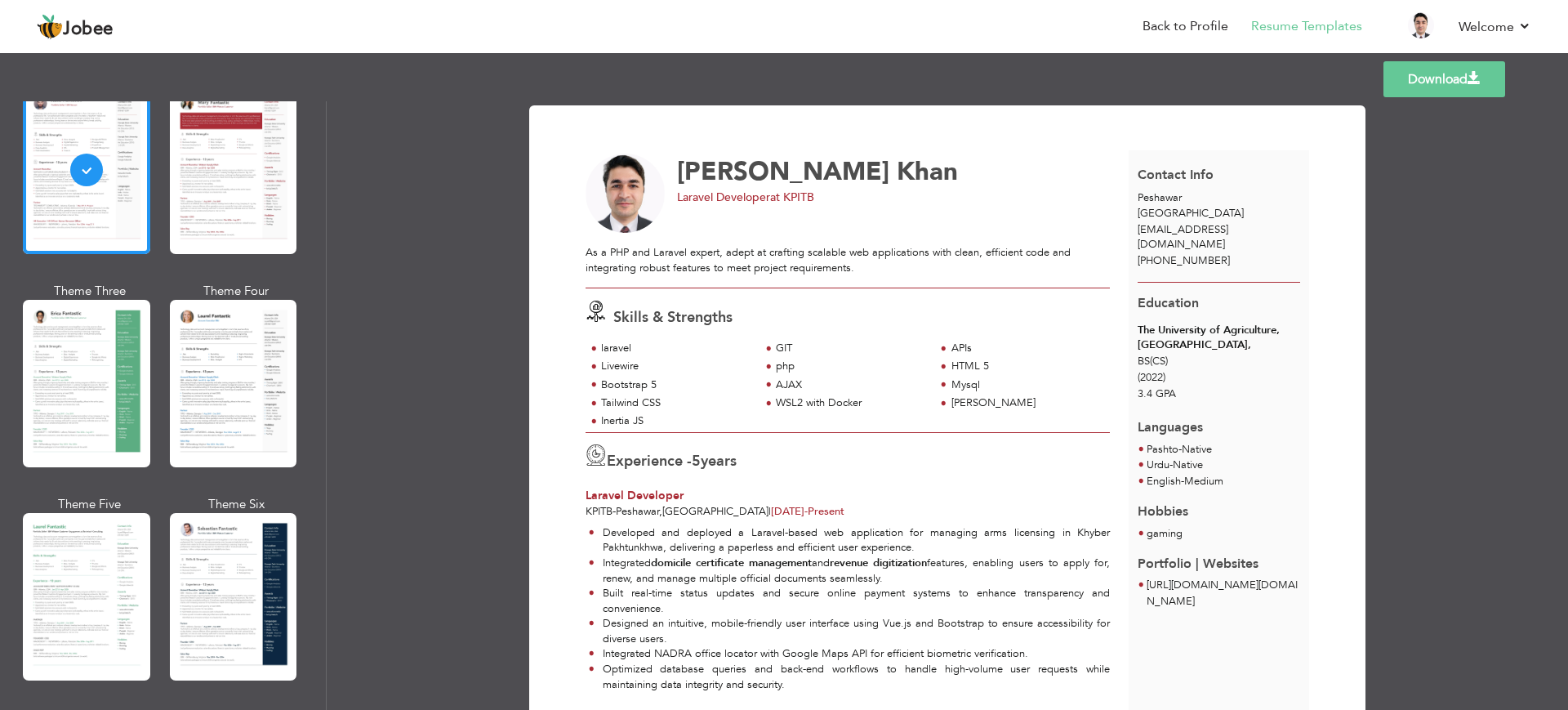
click at [1430, 69] on link "Download" at bounding box center [1444, 79] width 122 height 36
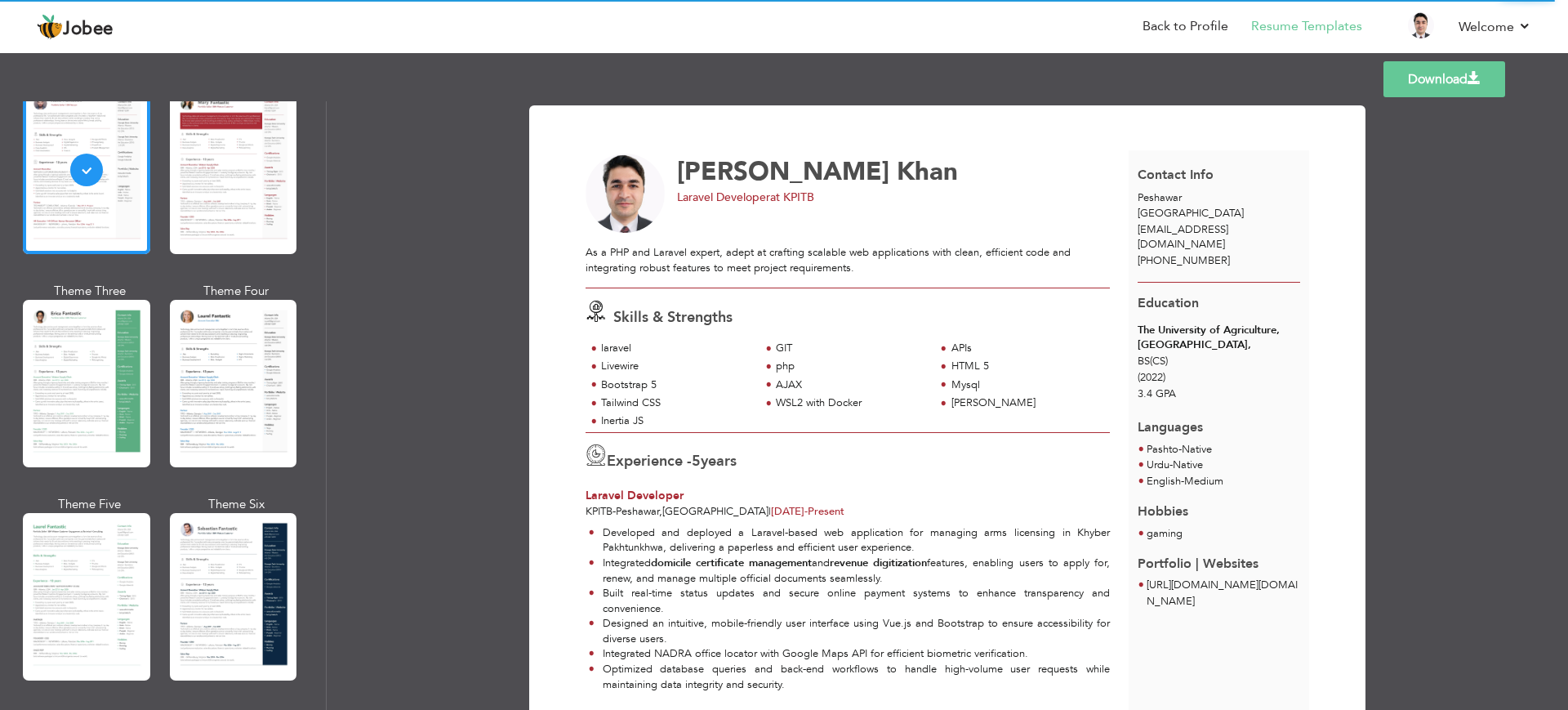
click at [1425, 81] on link "Download" at bounding box center [1444, 79] width 122 height 36
